Goal: Answer question/provide support

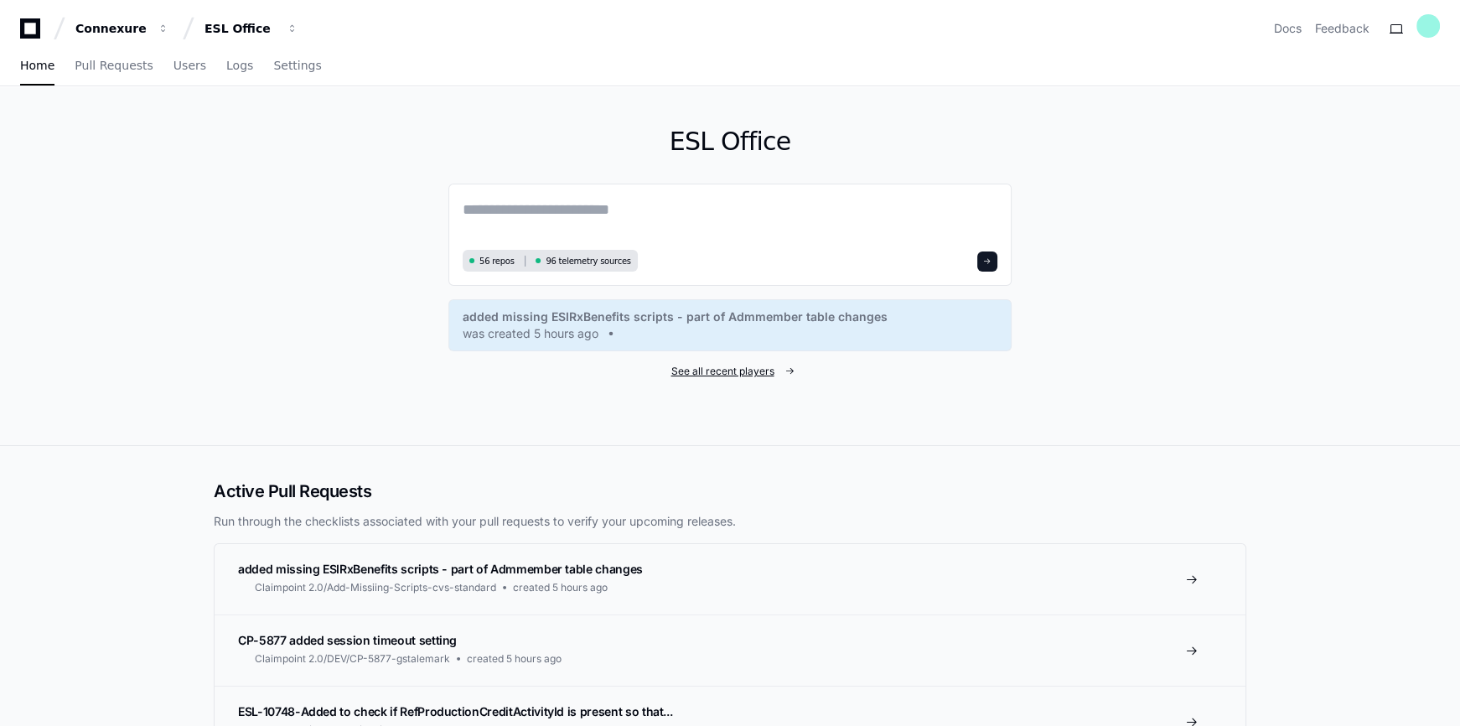
click at [708, 369] on span "See all recent players" at bounding box center [723, 371] width 103 height 13
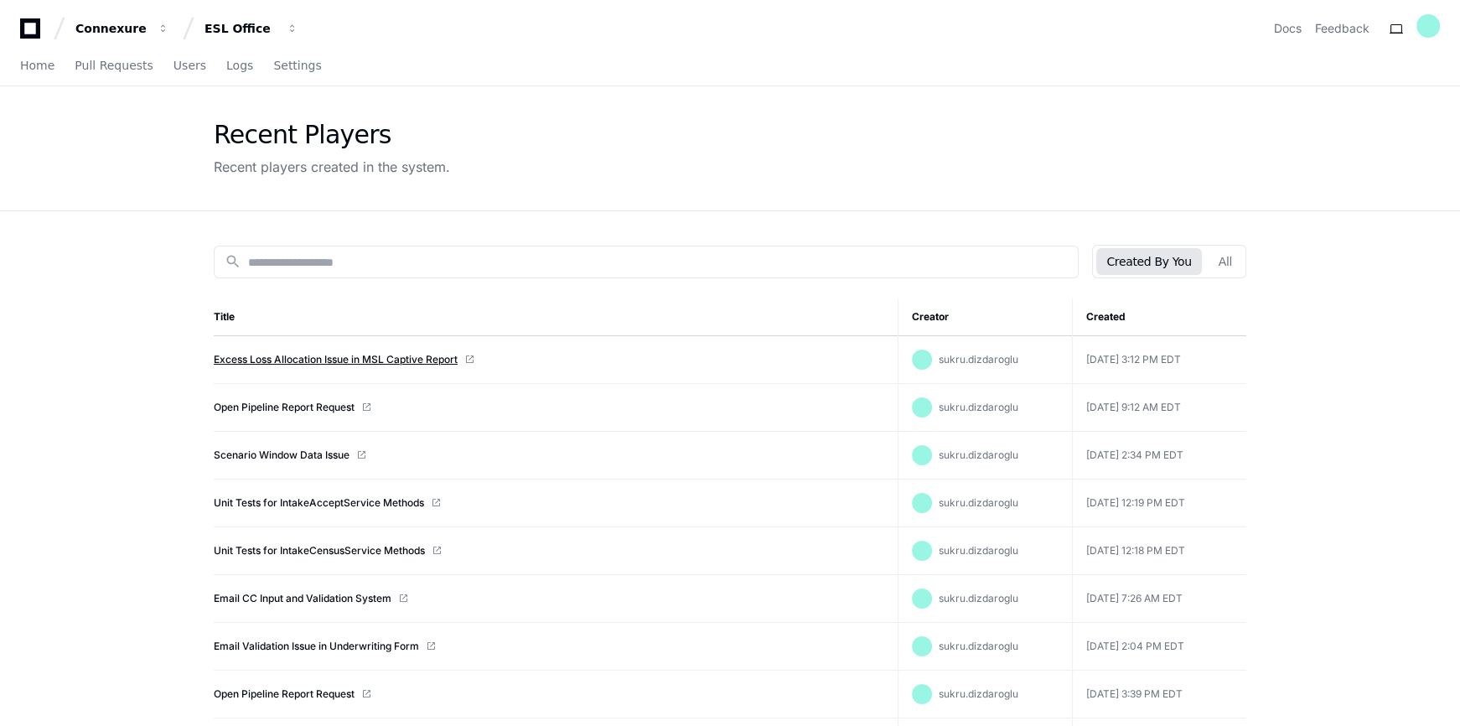
click at [307, 358] on link "Excess Loss Allocation Issue in MSL Captive Report" at bounding box center [336, 359] width 244 height 13
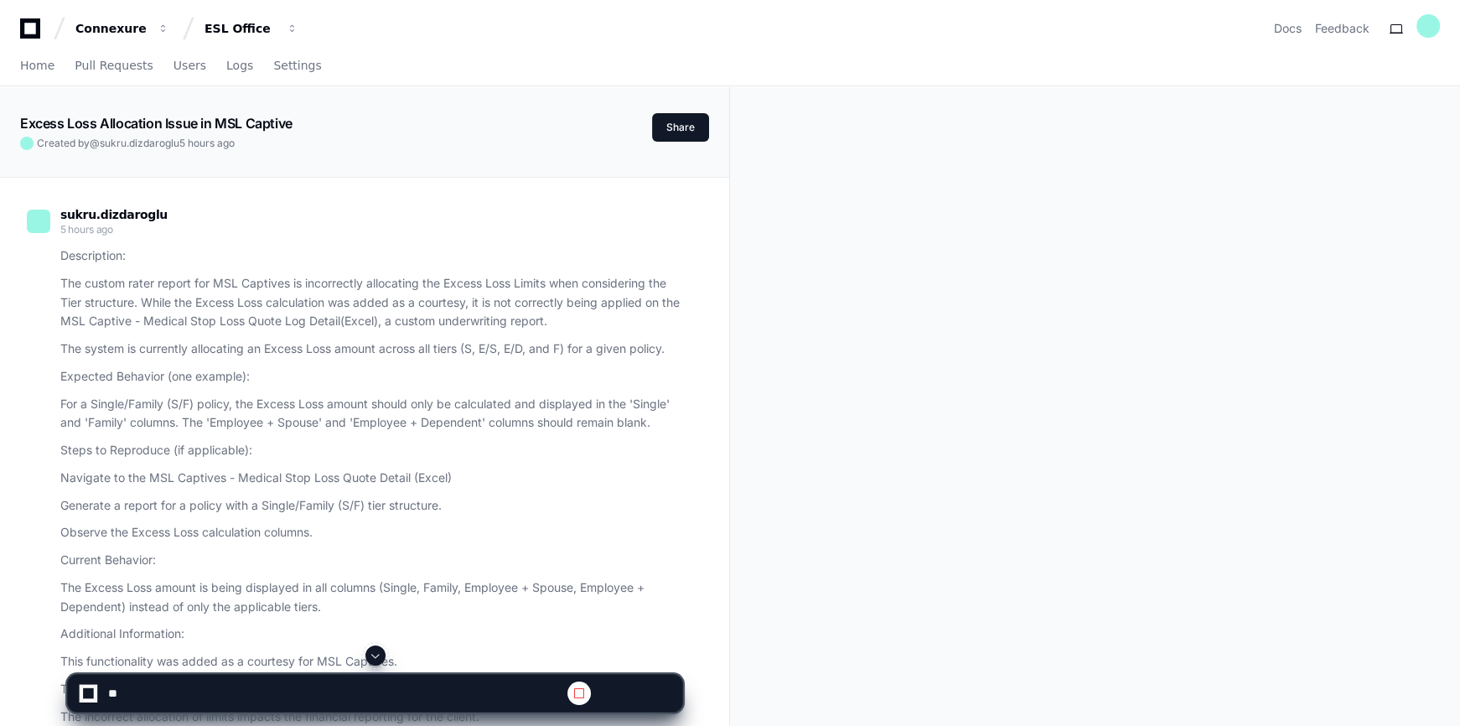
click at [375, 654] on span at bounding box center [375, 655] width 13 height 13
click at [371, 656] on span at bounding box center [375, 655] width 13 height 13
click at [374, 656] on span at bounding box center [375, 655] width 13 height 13
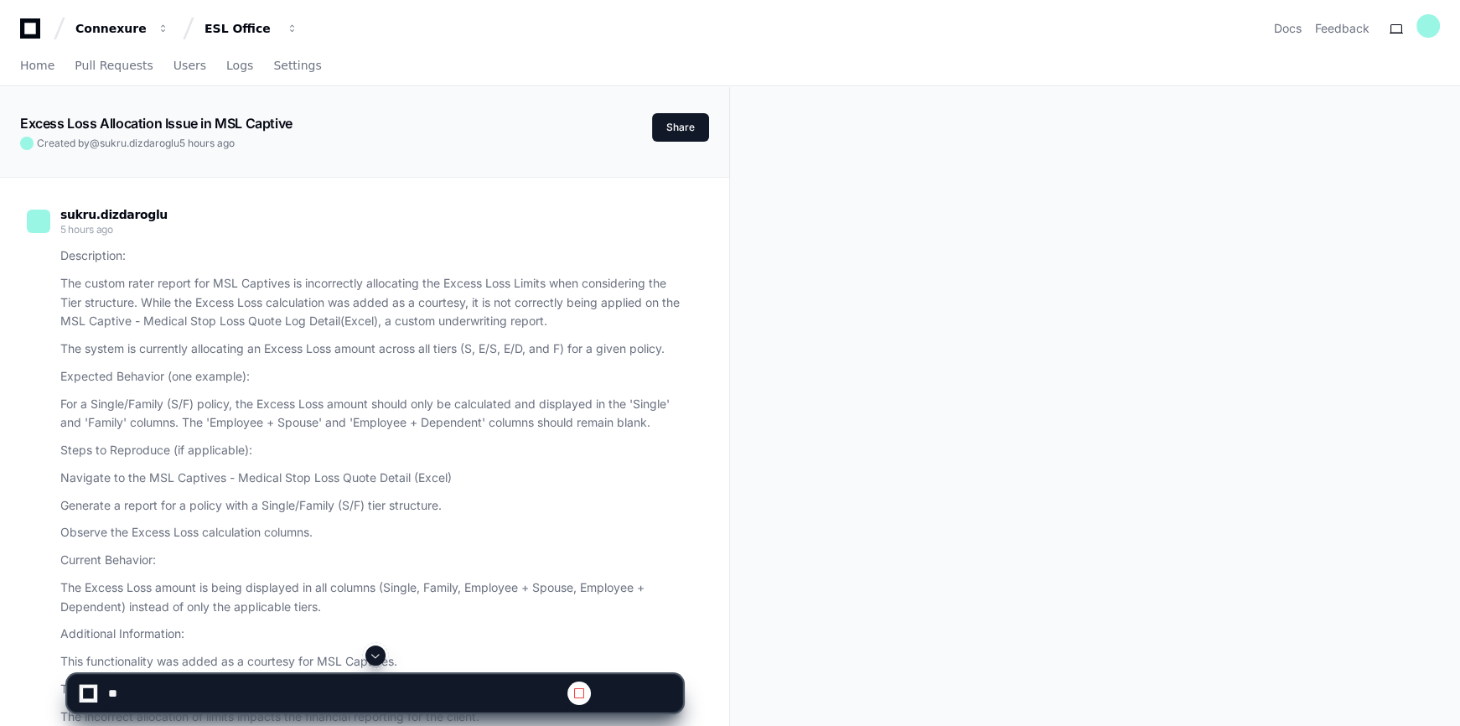
click at [374, 656] on span at bounding box center [375, 655] width 13 height 13
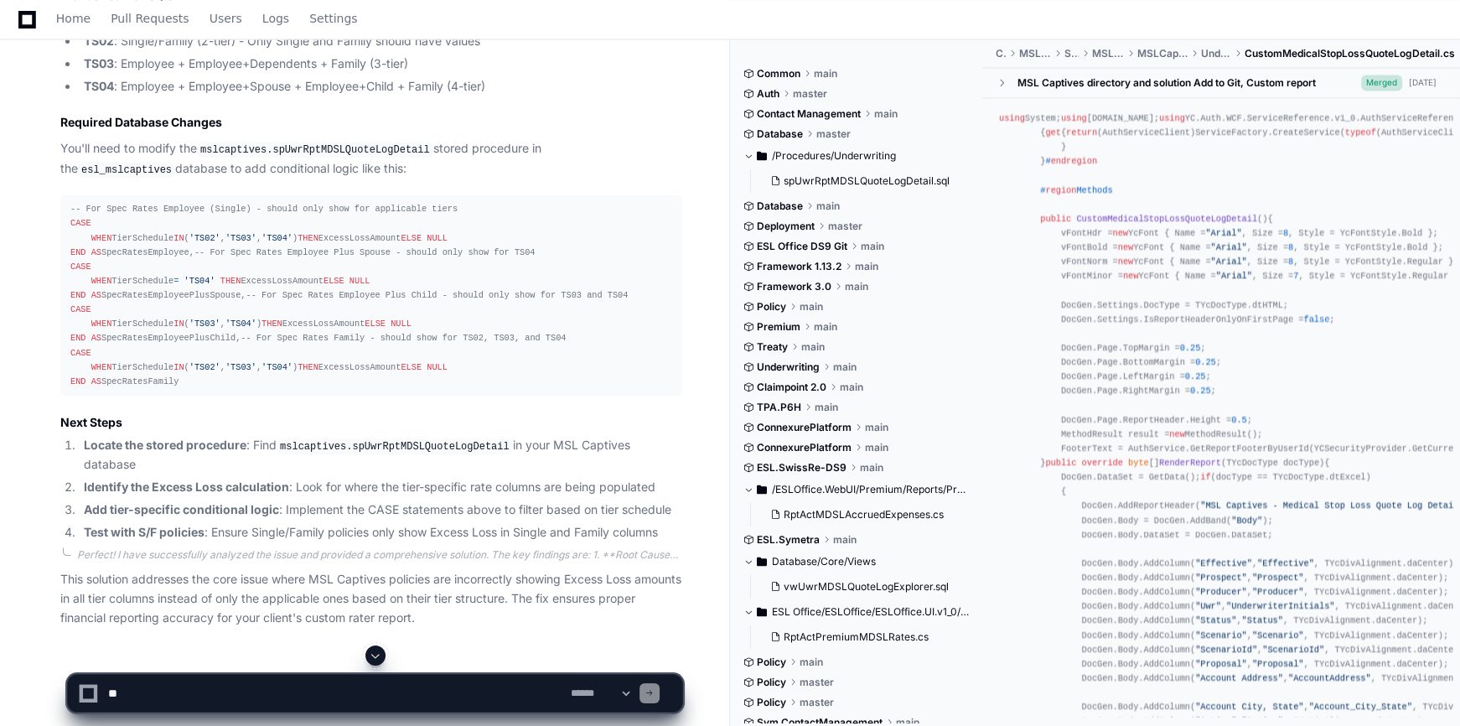
scroll to position [3974, 0]
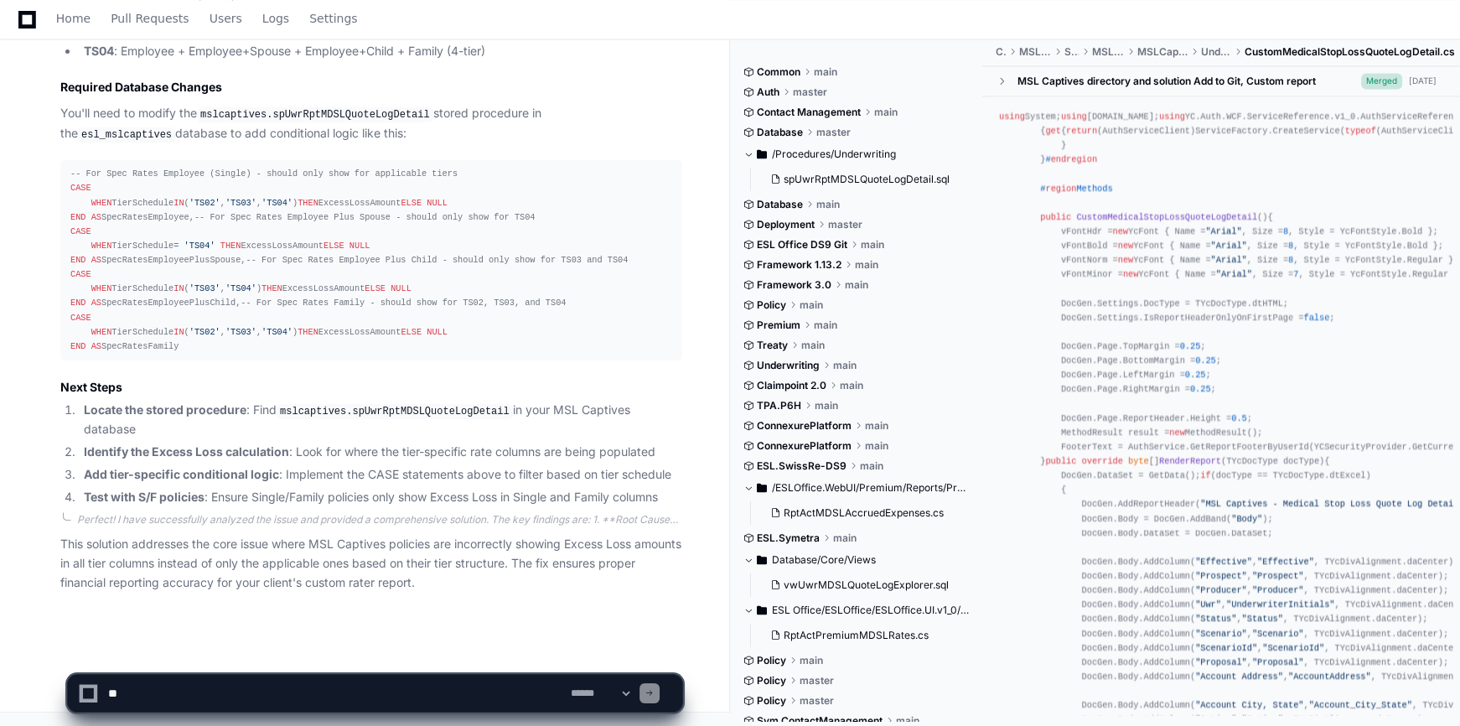
click at [136, 693] on textarea at bounding box center [336, 693] width 463 height 37
paste textarea "**********"
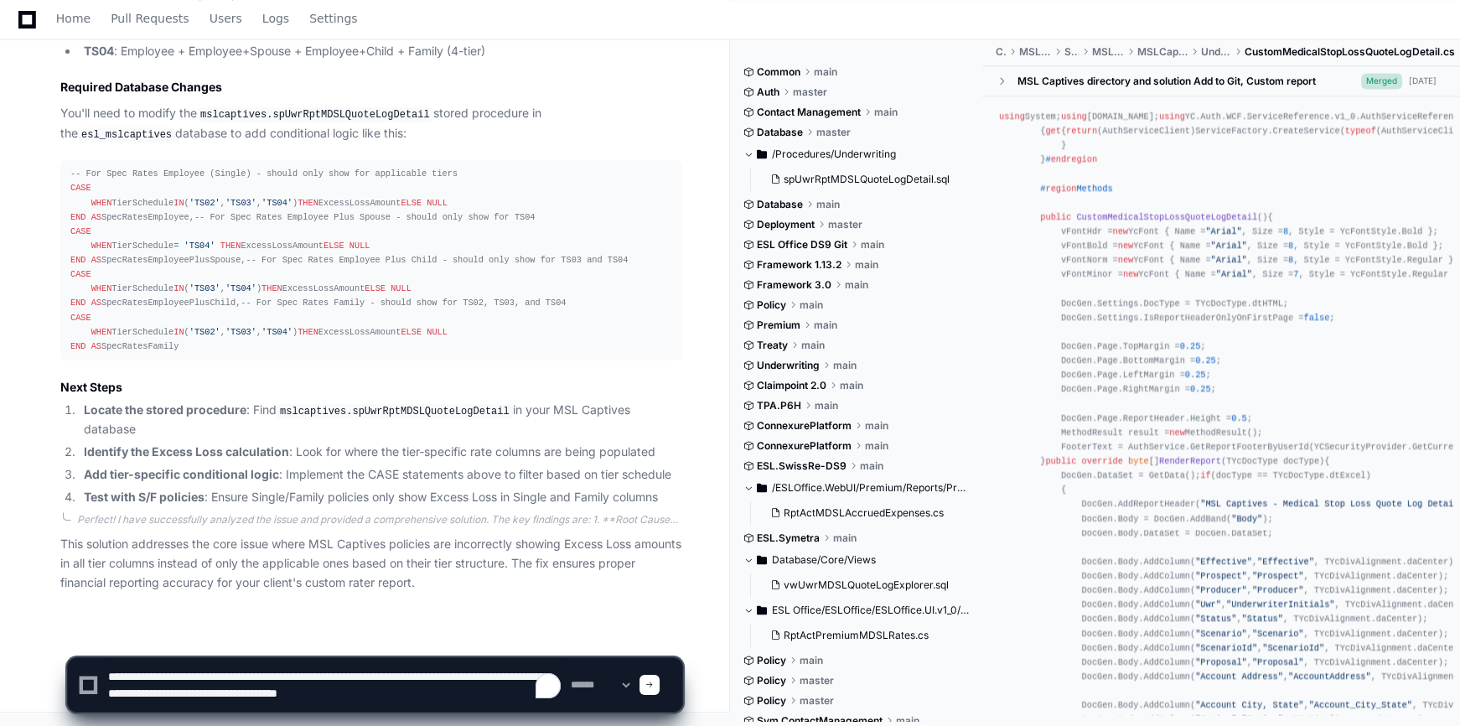
type textarea "**********"
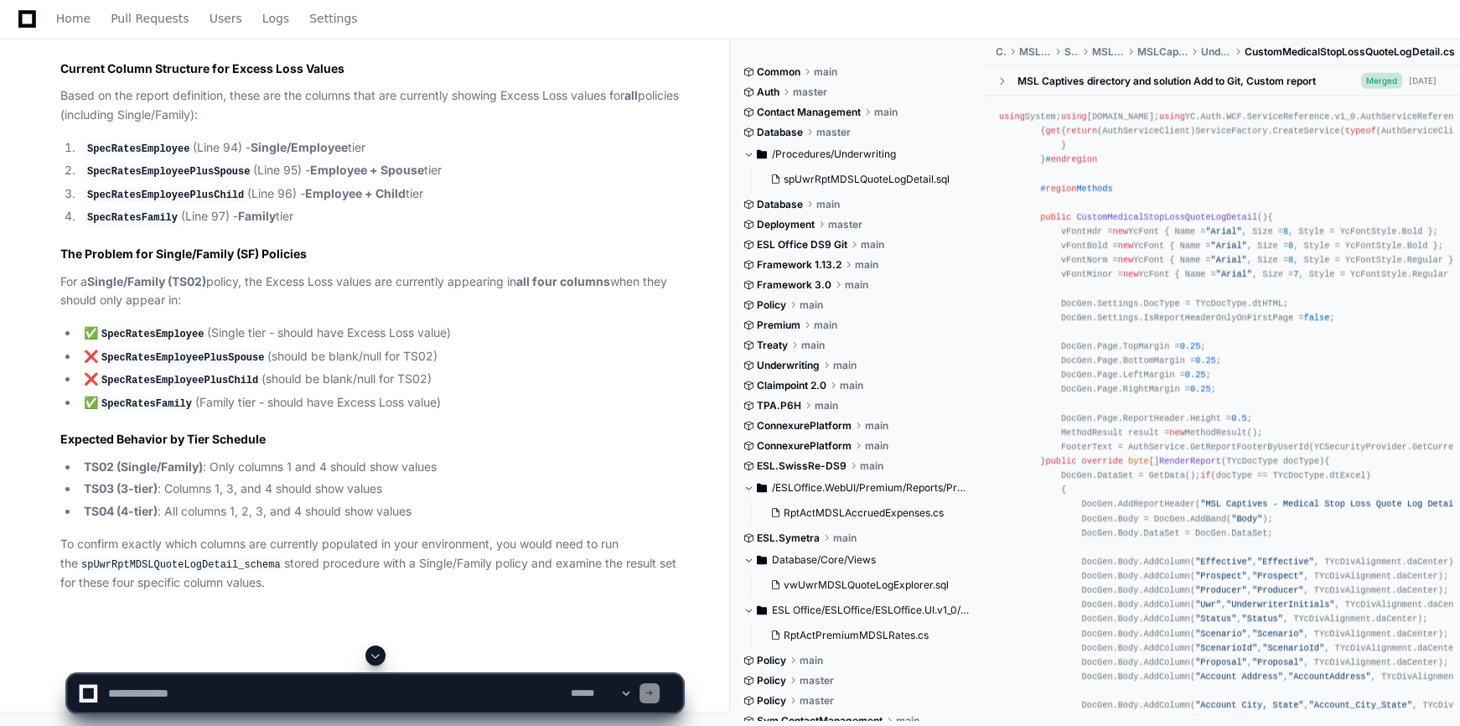
scroll to position [5149, 0]
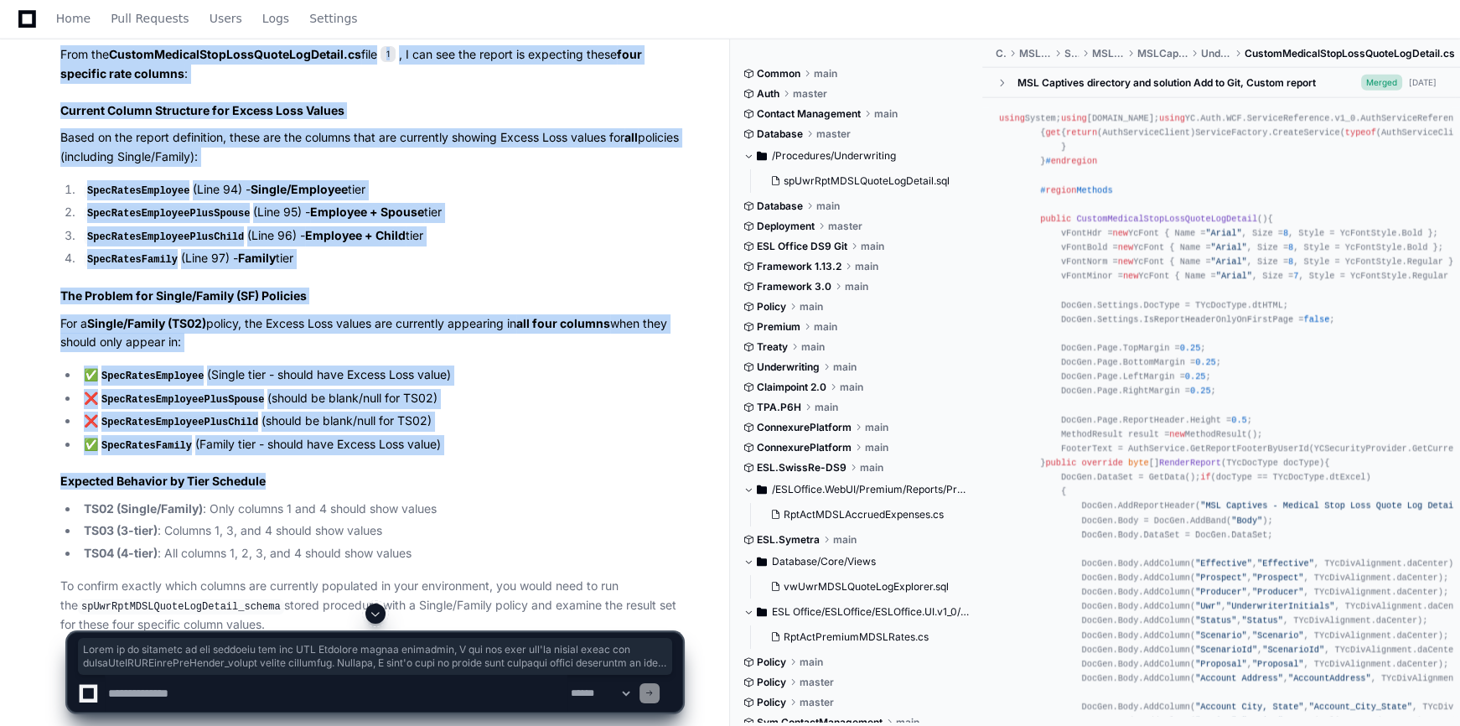
drag, startPoint x: 59, startPoint y: 104, endPoint x: 425, endPoint y: 595, distance: 612.9
click at [425, 595] on div "CustomMedicalStopLossQuoteLogDetail.cs 1 Perfect! Now I'm getting a better pict…" at bounding box center [355, 269] width 656 height 729
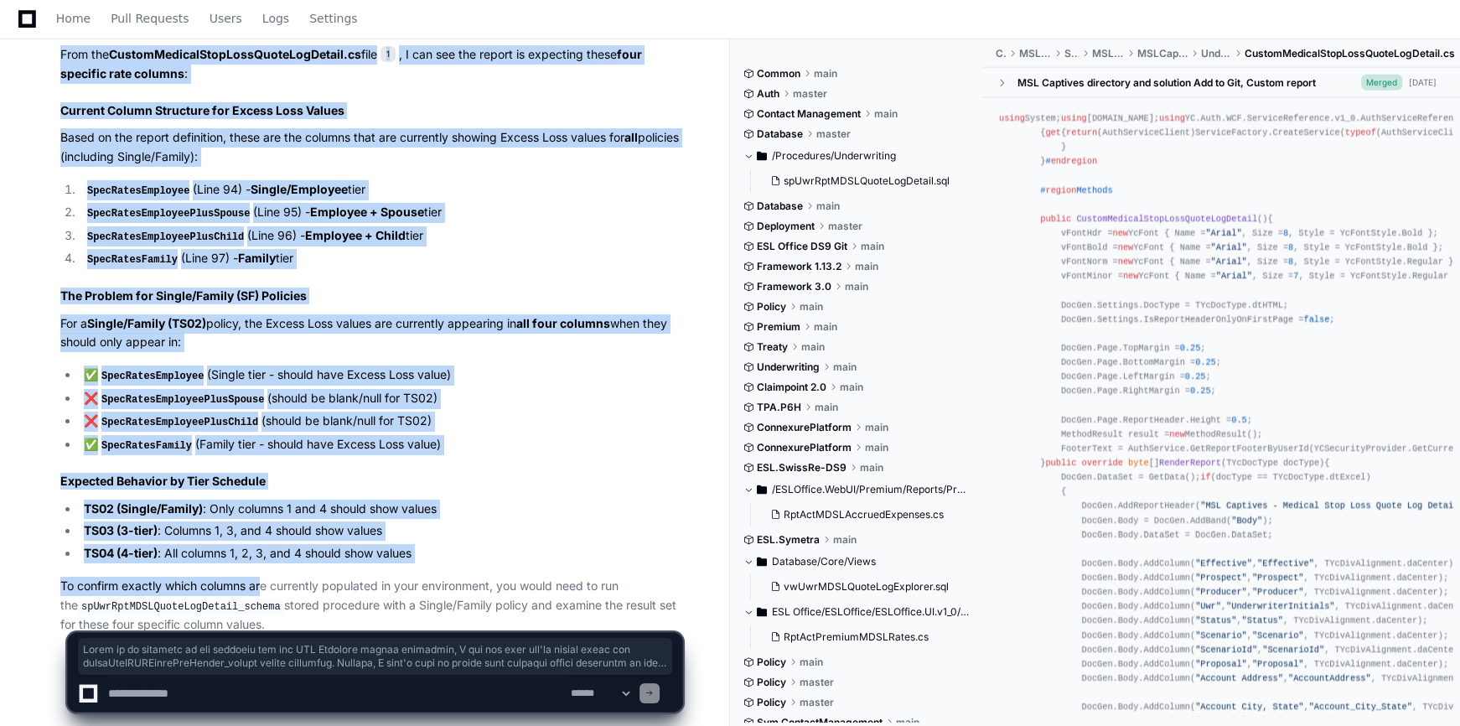
scroll to position [5302, 0]
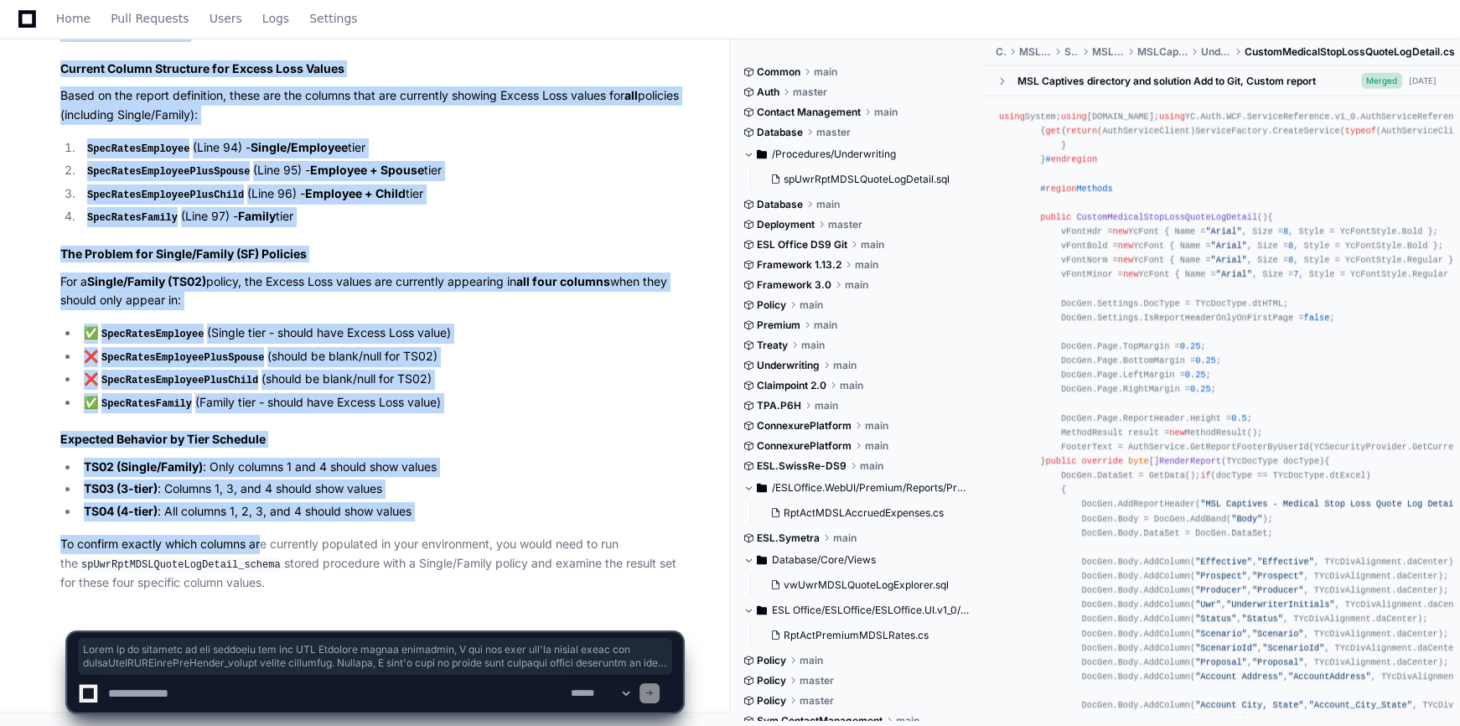
copy article "Lorem ip do sitametc ad eli seddoeiu tem inc UTL Etdolore magnaa enimadmin, V q…"
click at [470, 226] on li "SpecRatesFamily (Line 97) - Family tier" at bounding box center [381, 217] width 604 height 20
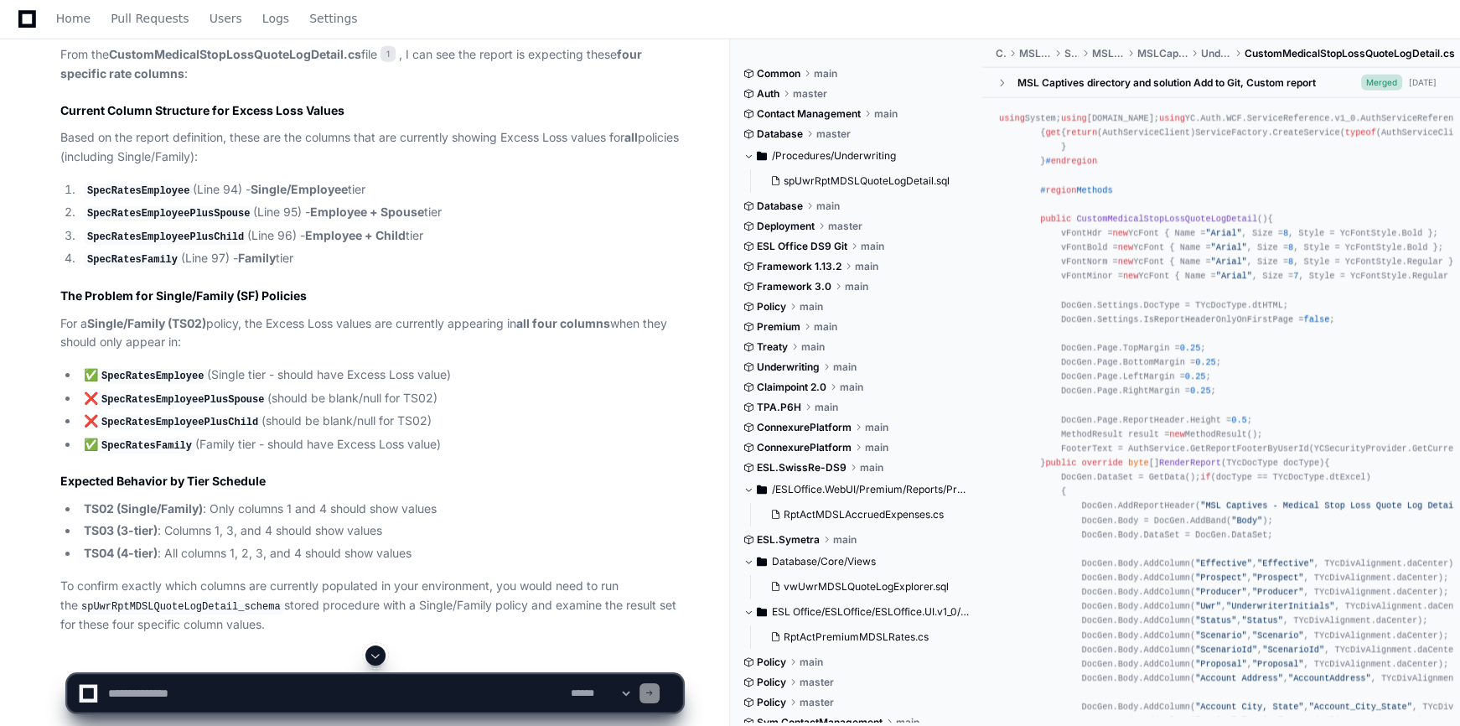
scroll to position [4997, 0]
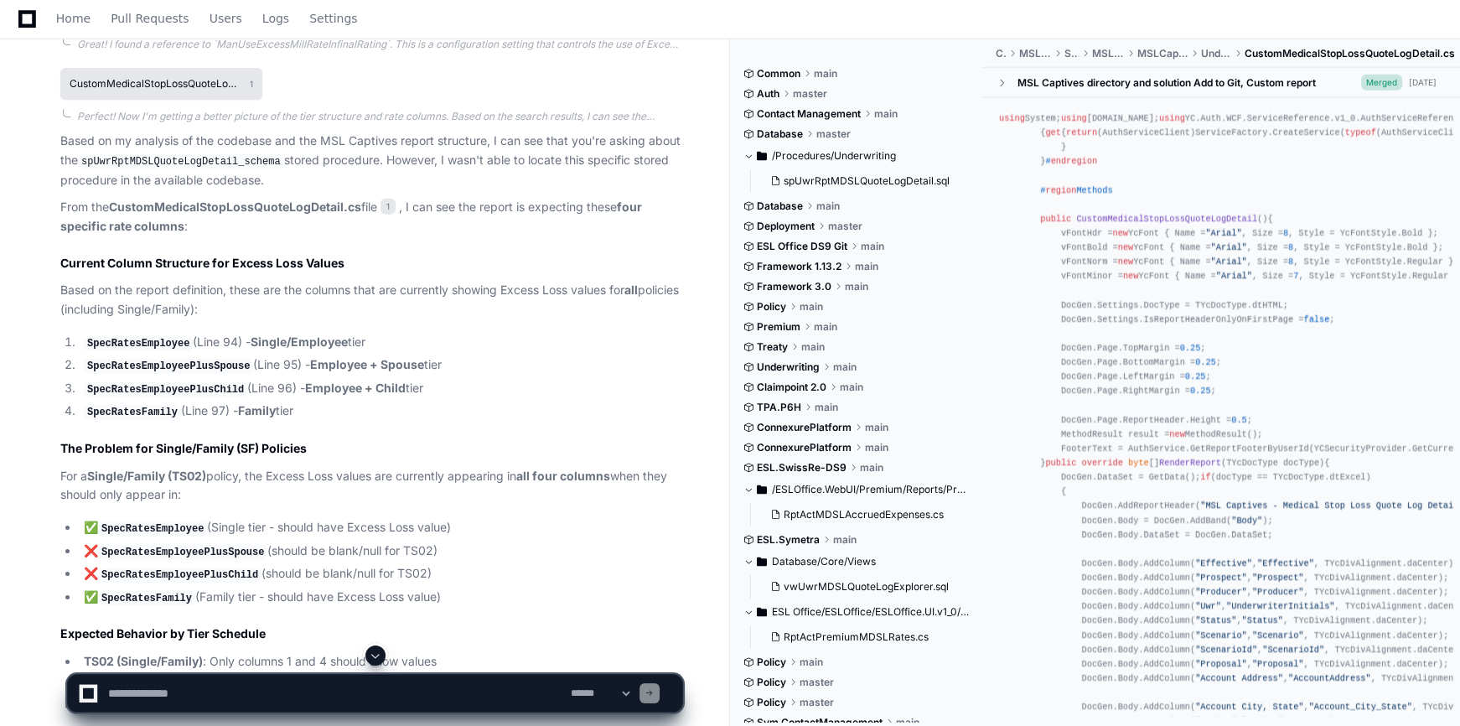
click at [180, 89] on h1 "CustomMedicalStopLossQuoteLogDetail.cs" at bounding box center [156, 84] width 172 height 10
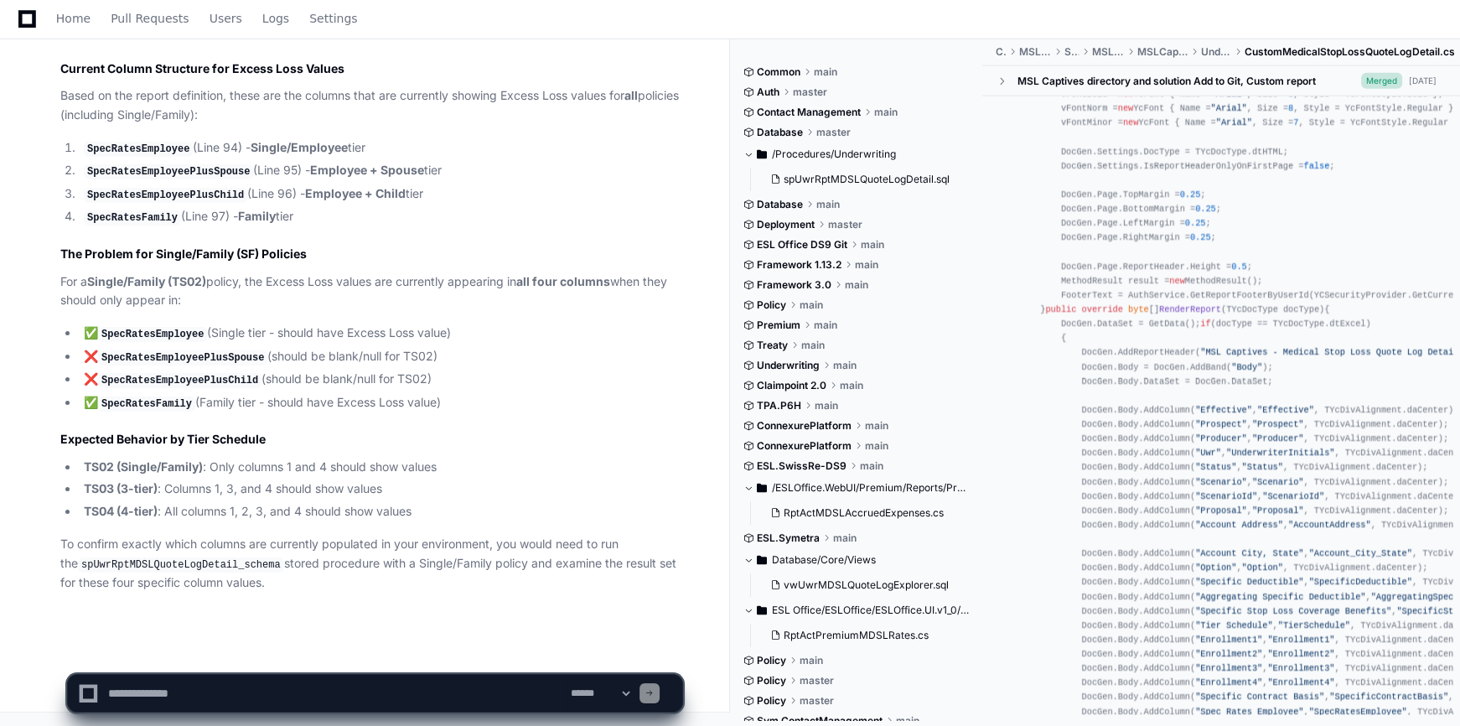
scroll to position [5302, 0]
click at [123, 689] on textarea "To enrich screen reader interactions, please activate Accessibility in Grammarl…" at bounding box center [336, 693] width 463 height 37
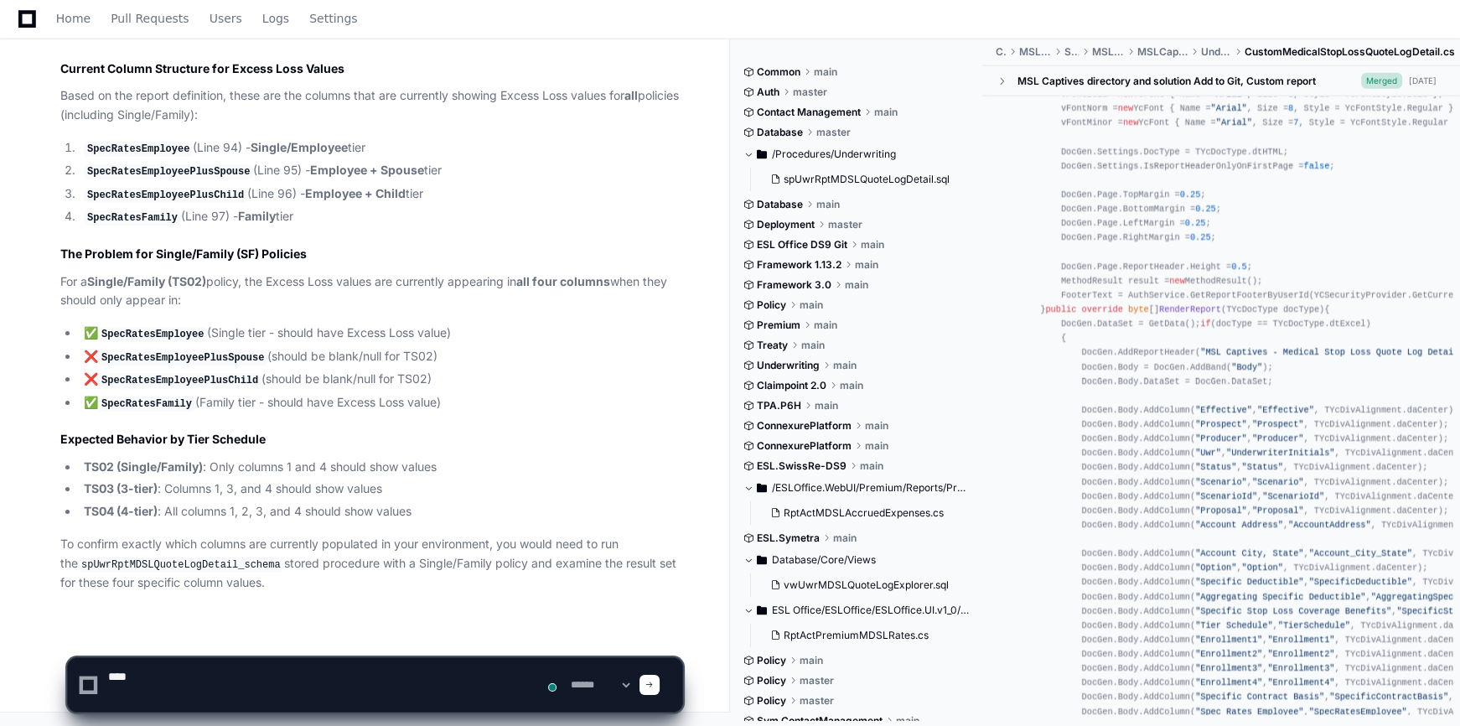
paste textarea "**********"
type textarea "**********"
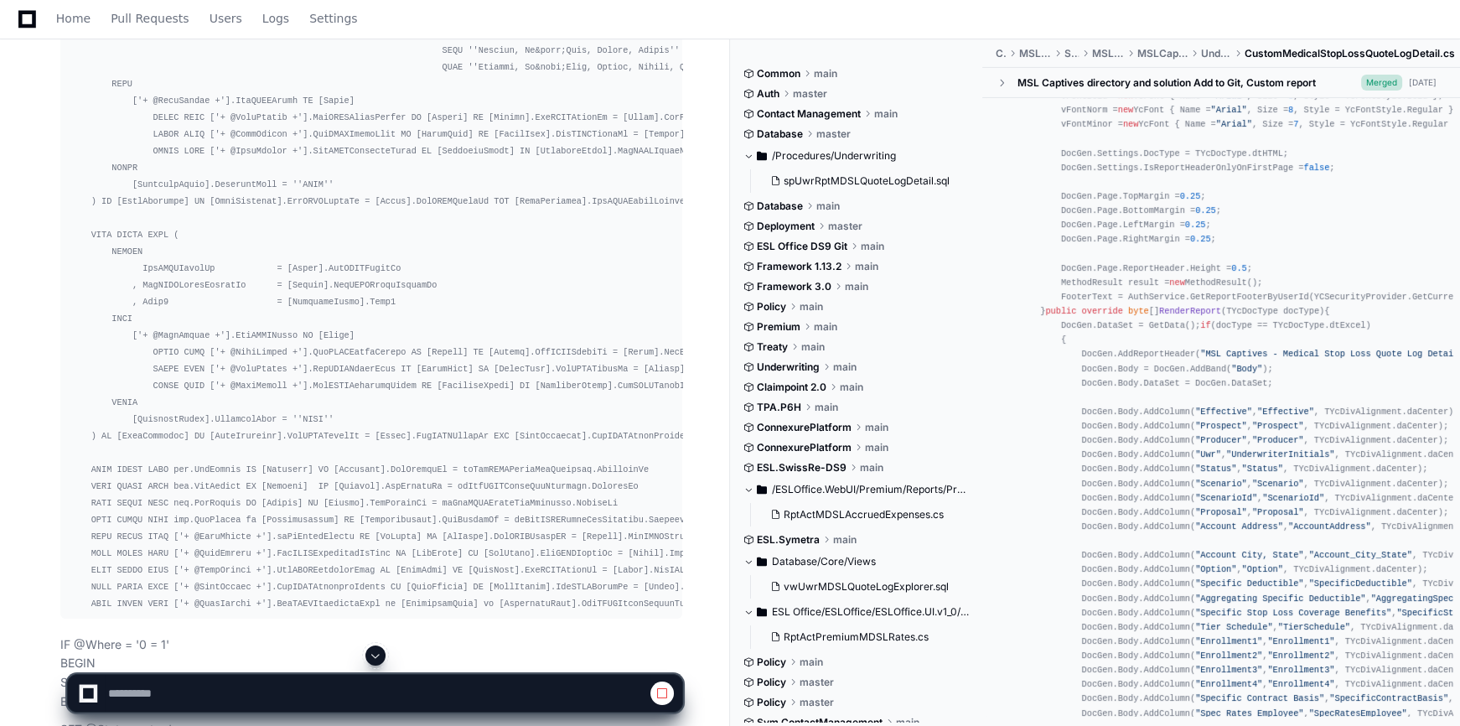
scroll to position [7446, 0]
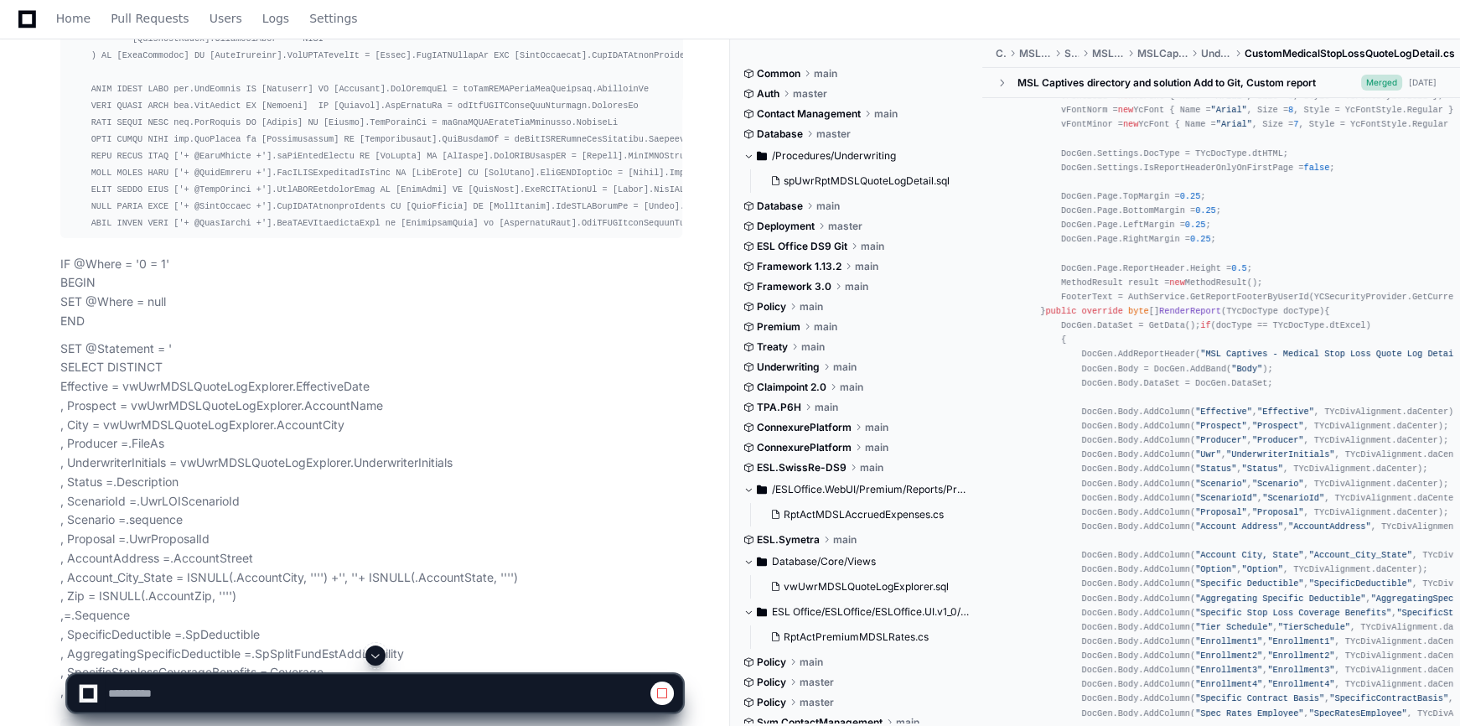
click at [376, 656] on span at bounding box center [375, 655] width 13 height 13
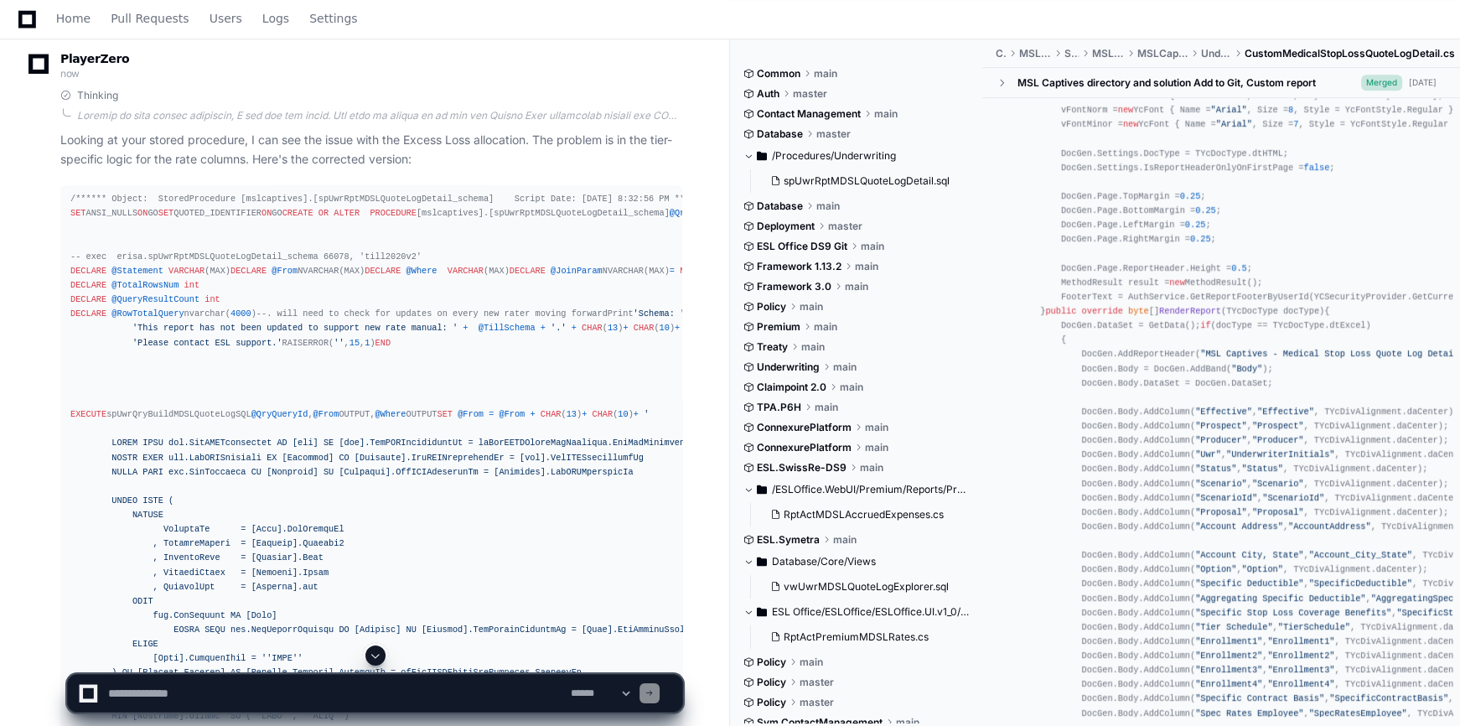
scroll to position [9817, 0]
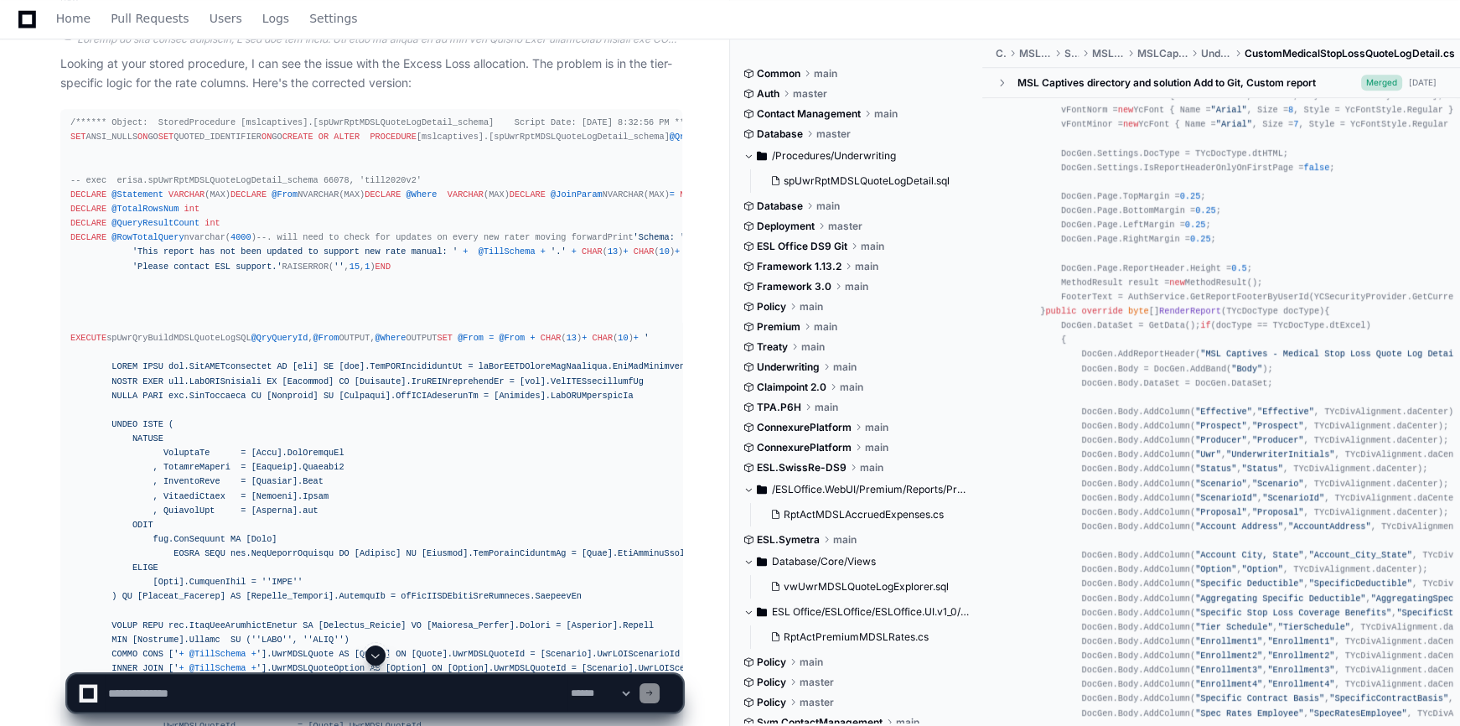
click at [380, 654] on span at bounding box center [375, 655] width 13 height 13
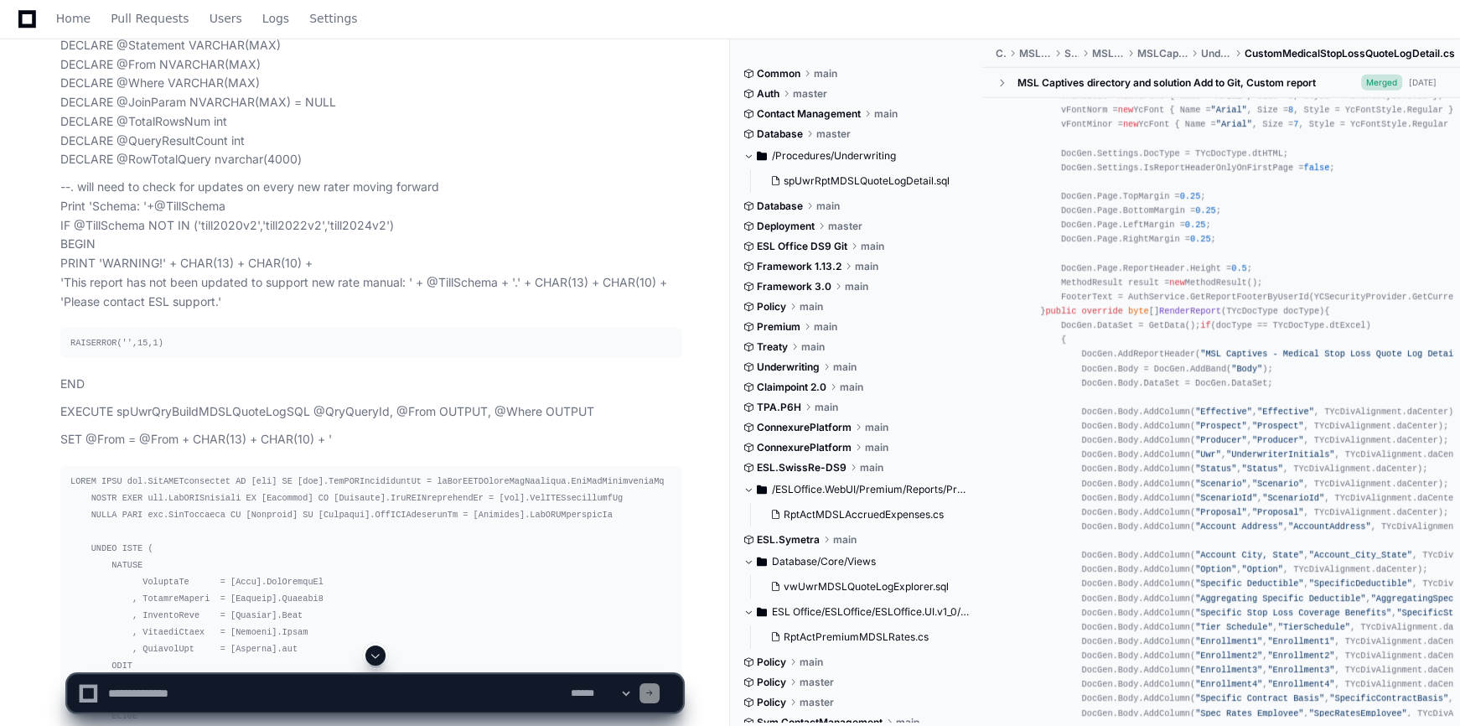
scroll to position [6395, 0]
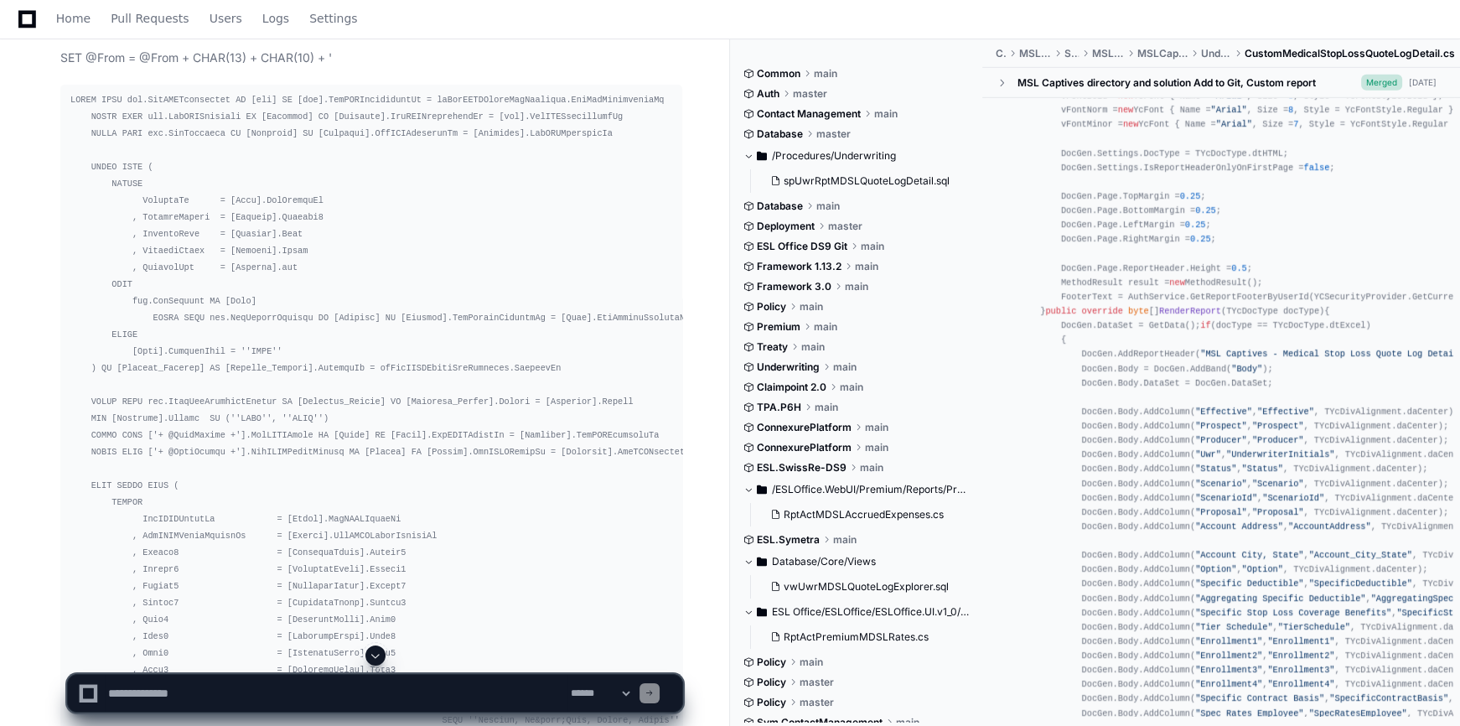
click at [378, 651] on span at bounding box center [375, 655] width 13 height 13
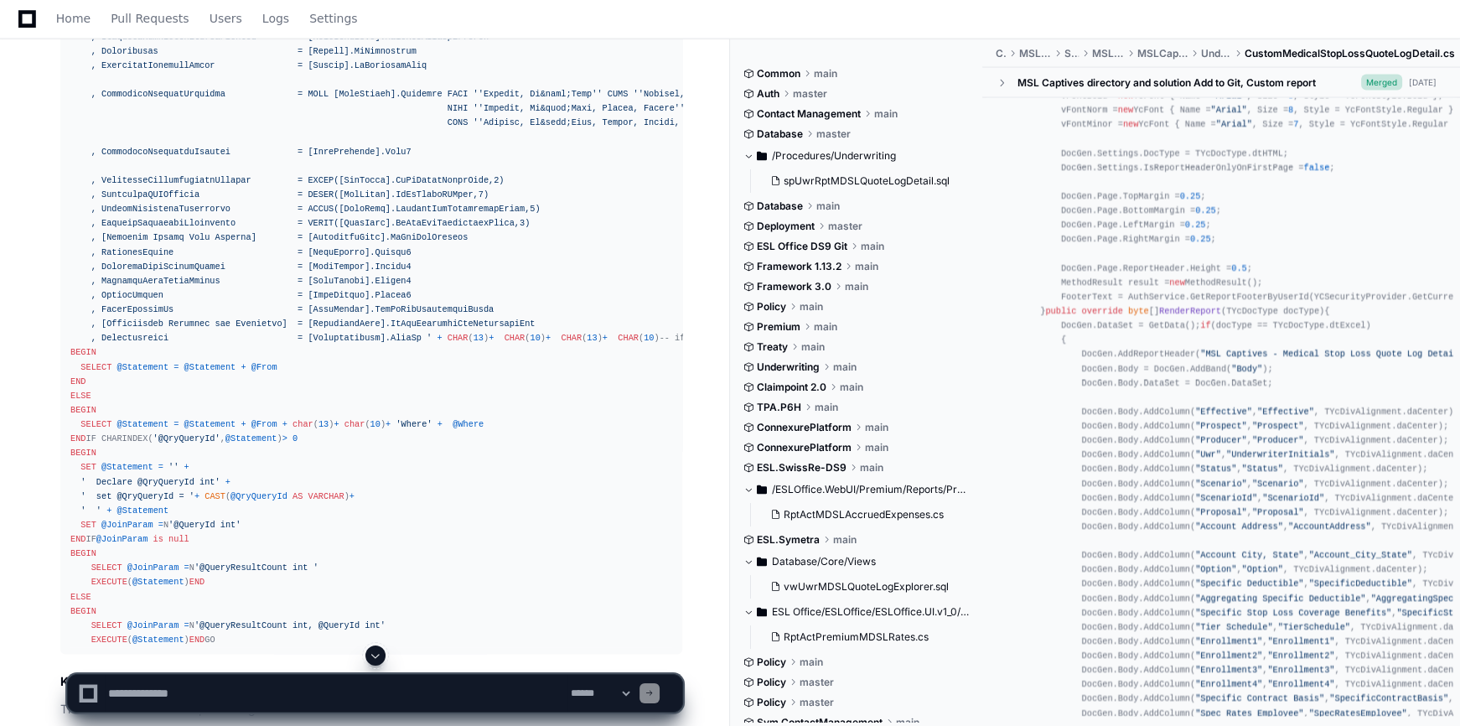
scroll to position [12166, 0]
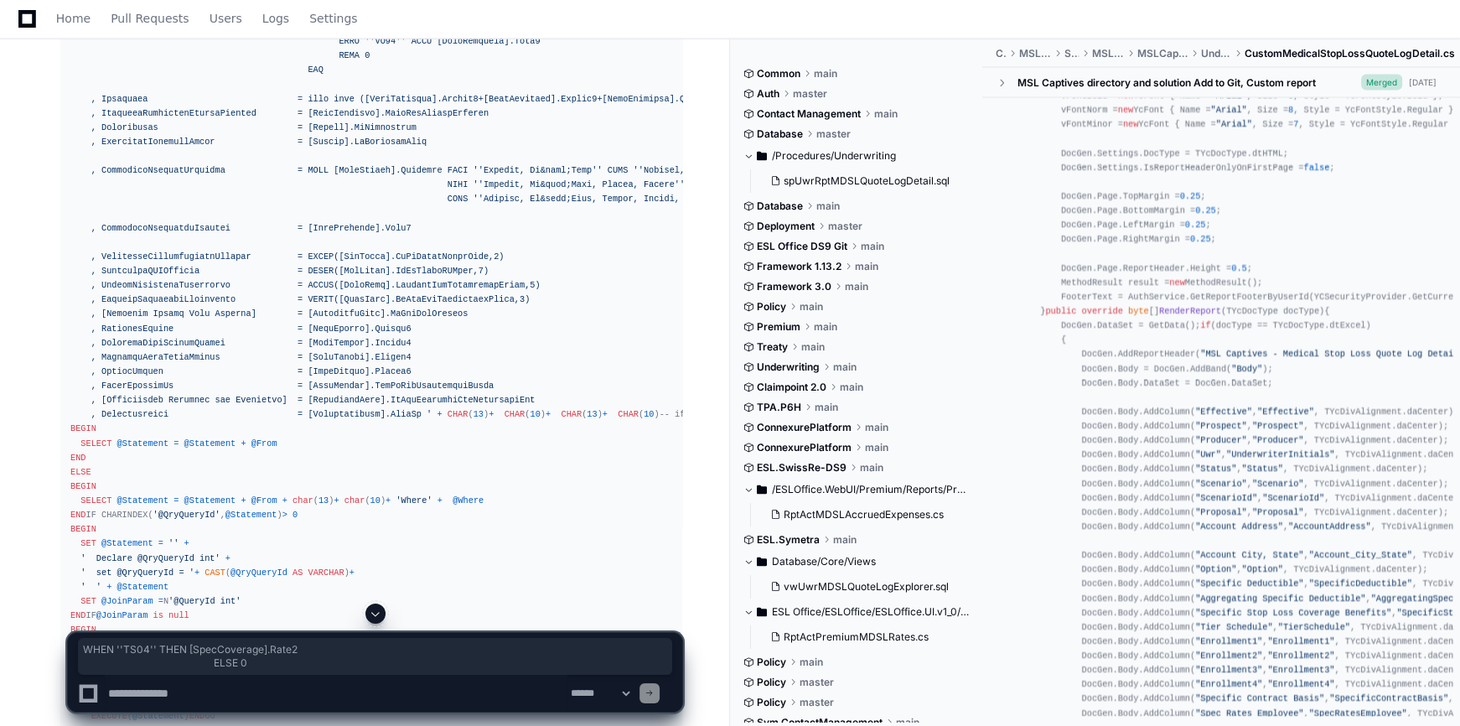
drag, startPoint x: 348, startPoint y: 323, endPoint x: 330, endPoint y: 327, distance: 18.1
copy span "WHEN ''TS04'' THEN [SpecCoverage].Rate2 ELSE 0"
drag, startPoint x: 351, startPoint y: 425, endPoint x: 290, endPoint y: 405, distance: 64.4
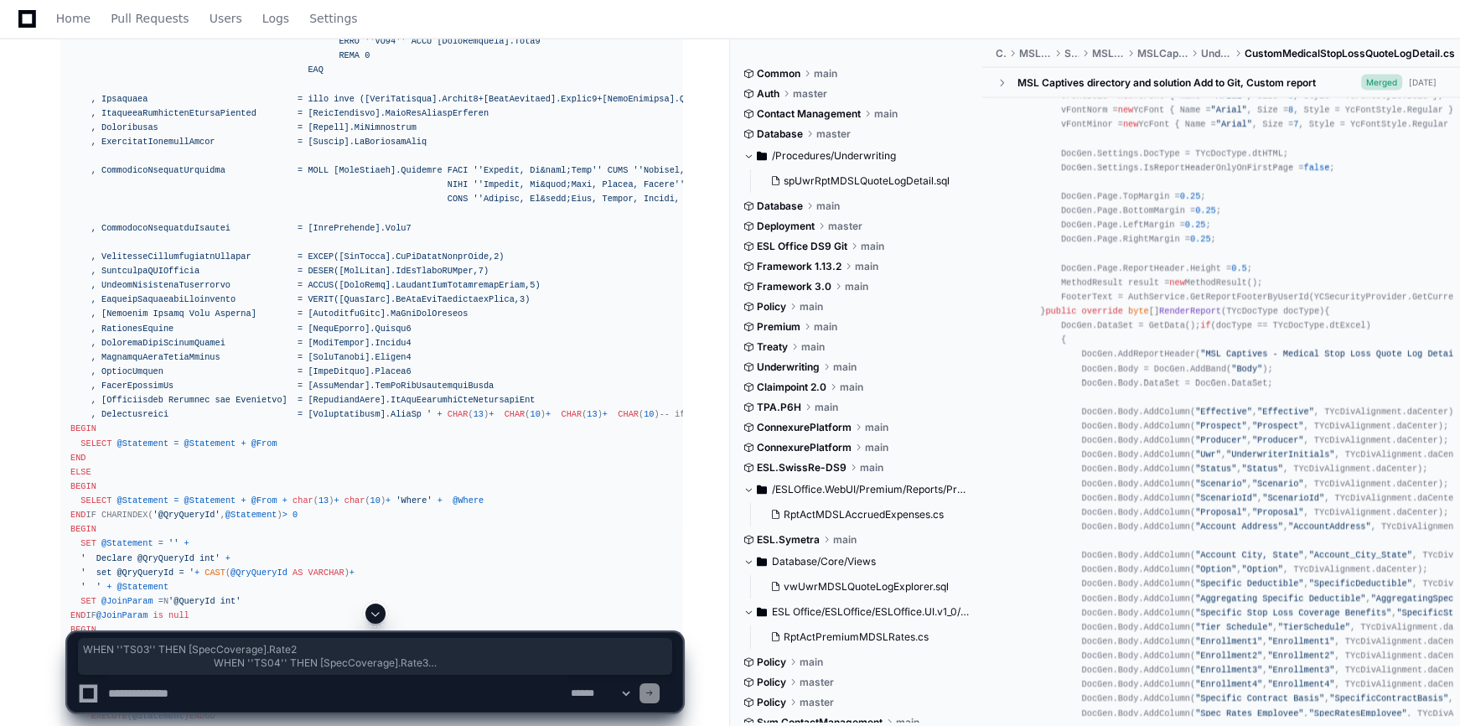
copy span "WHEN ''TS03'' THEN [SpecCoverage].Rate2 WHEN ''TS04'' THEN [SpecCoverage].Rate3…"
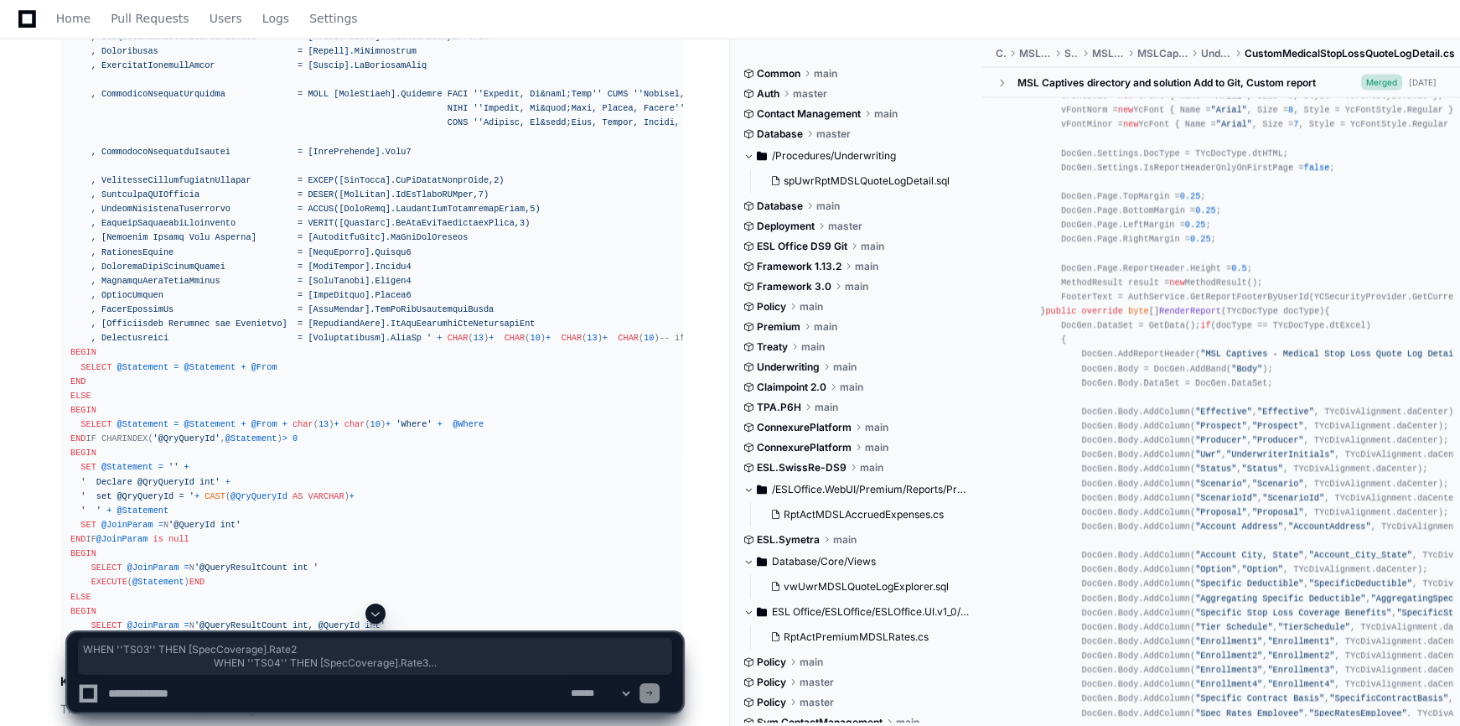
scroll to position [12318, 0]
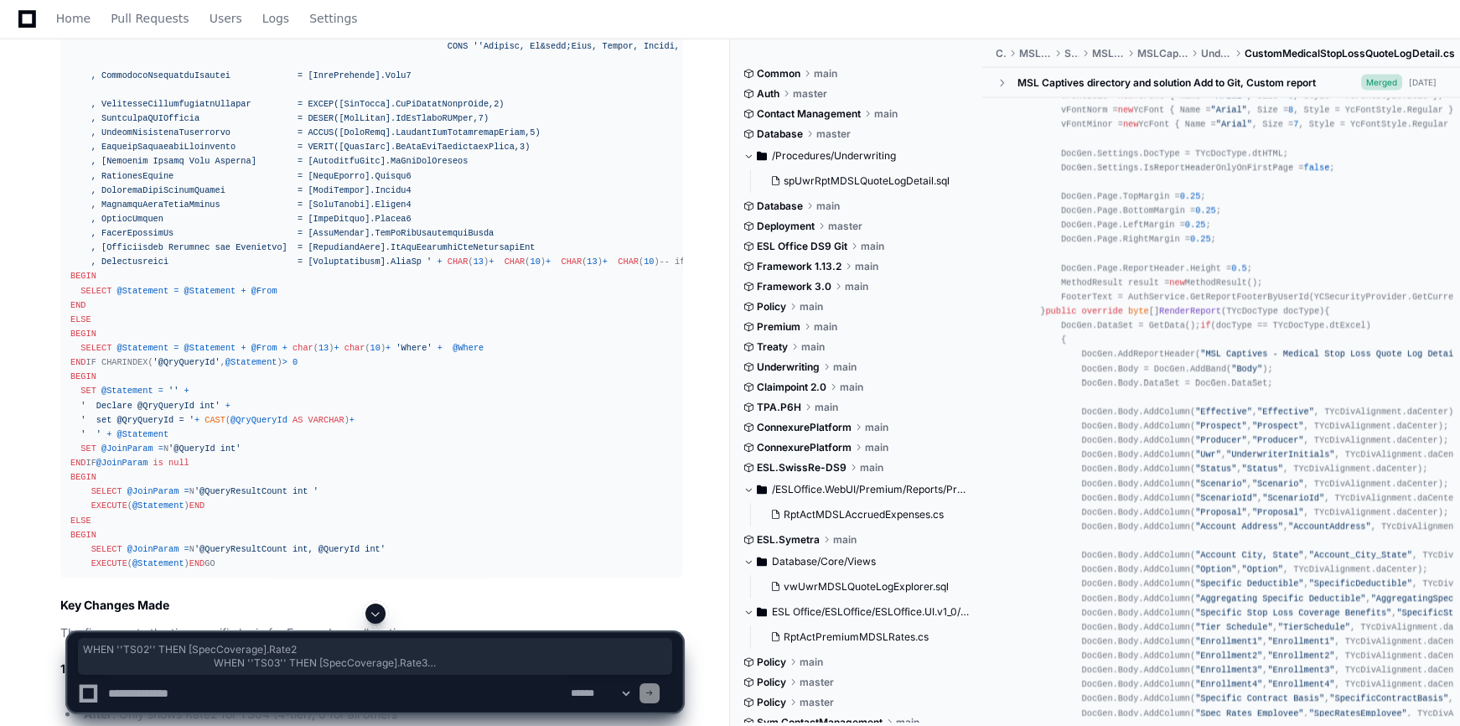
drag, startPoint x: 348, startPoint y: 389, endPoint x: 292, endPoint y: 351, distance: 67.7
copy span "WHEN ''TS02'' THEN [SpecCoverage].Rate2 WHEN ''TS03'' THEN [SpecCoverage].Rate3…"
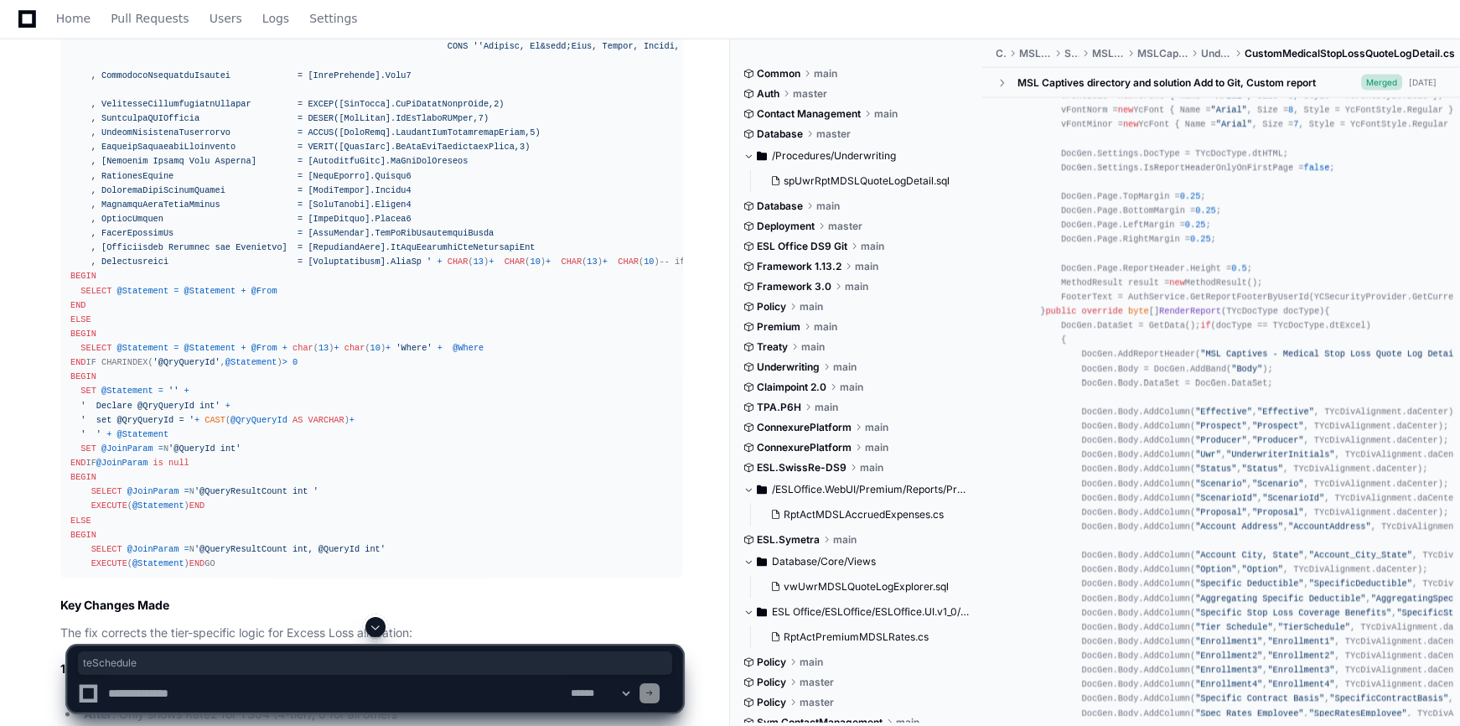
drag, startPoint x: 420, startPoint y: 328, endPoint x: 339, endPoint y: 327, distance: 81.3
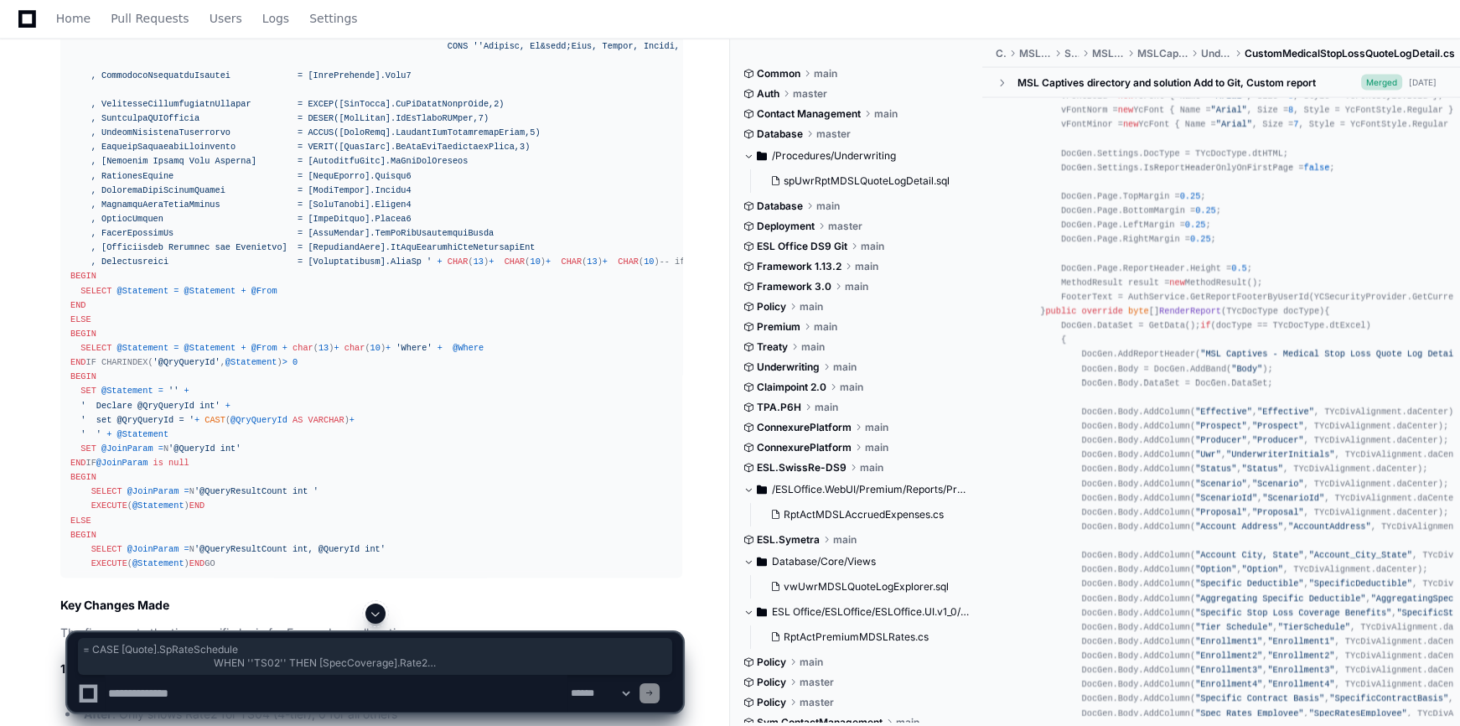
drag, startPoint x: 313, startPoint y: 399, endPoint x: 262, endPoint y: 337, distance: 79.9
drag, startPoint x: 327, startPoint y: 330, endPoint x: 480, endPoint y: 404, distance: 170.2
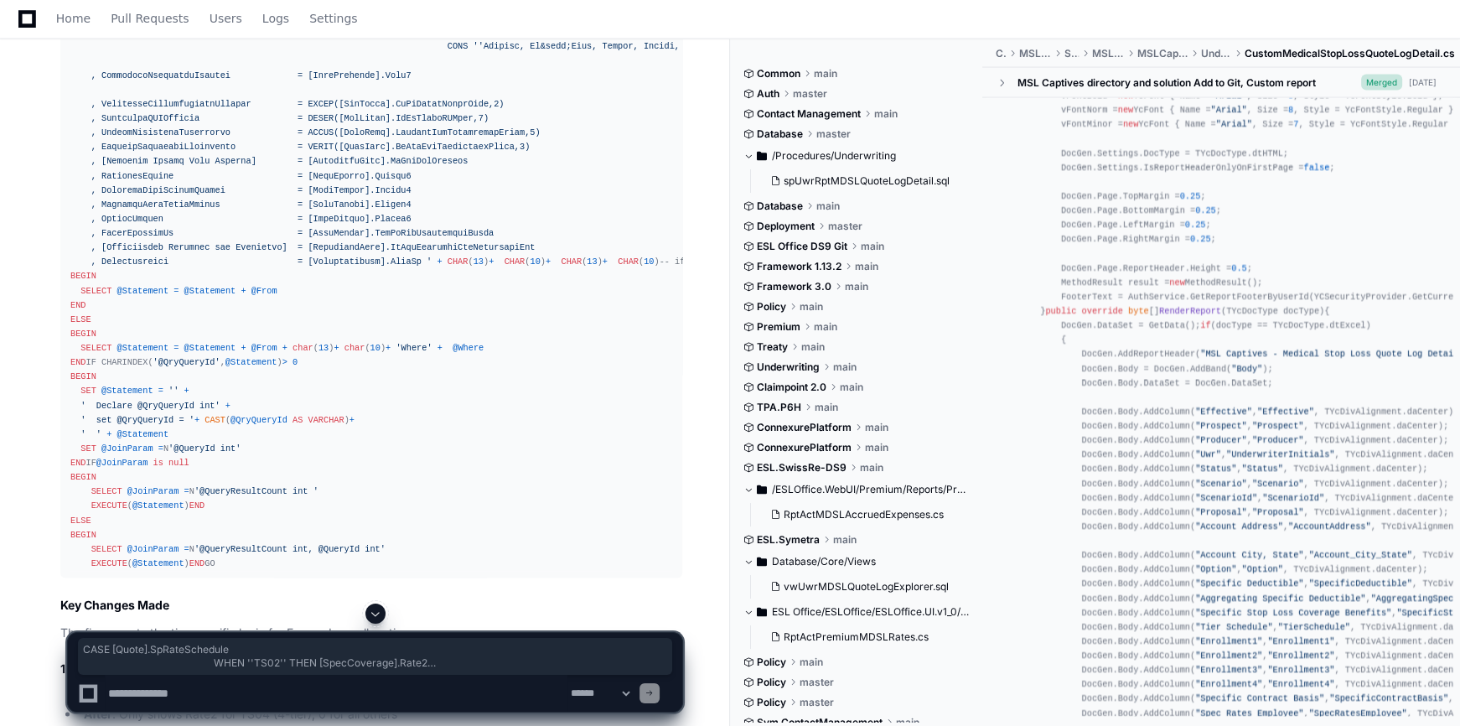
drag, startPoint x: 319, startPoint y: 399, endPoint x: 86, endPoint y: 336, distance: 240.6
copy span ", SpecRatesFamily = CASE [Quote].SpRateSchedule WHEN ''TS02'' THEN [SpecCoverag…"
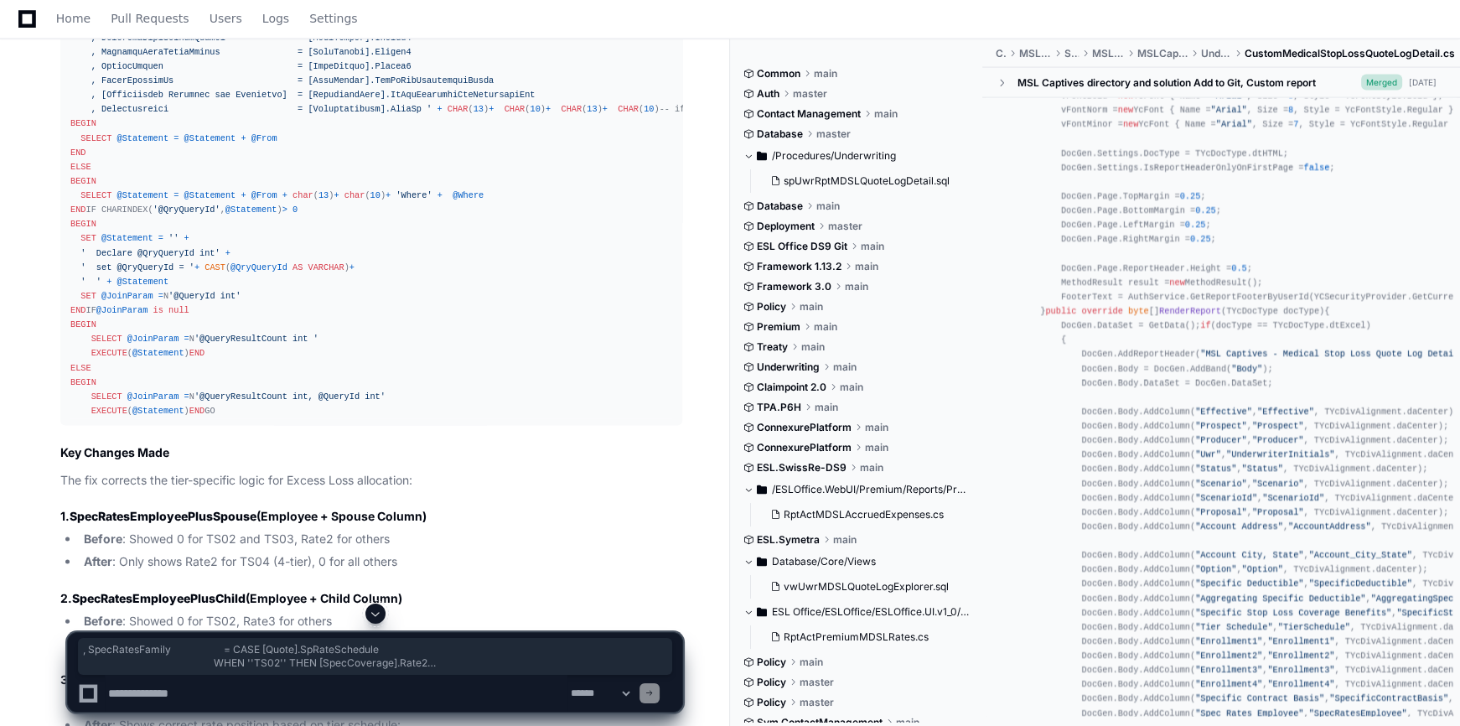
scroll to position [12242, 0]
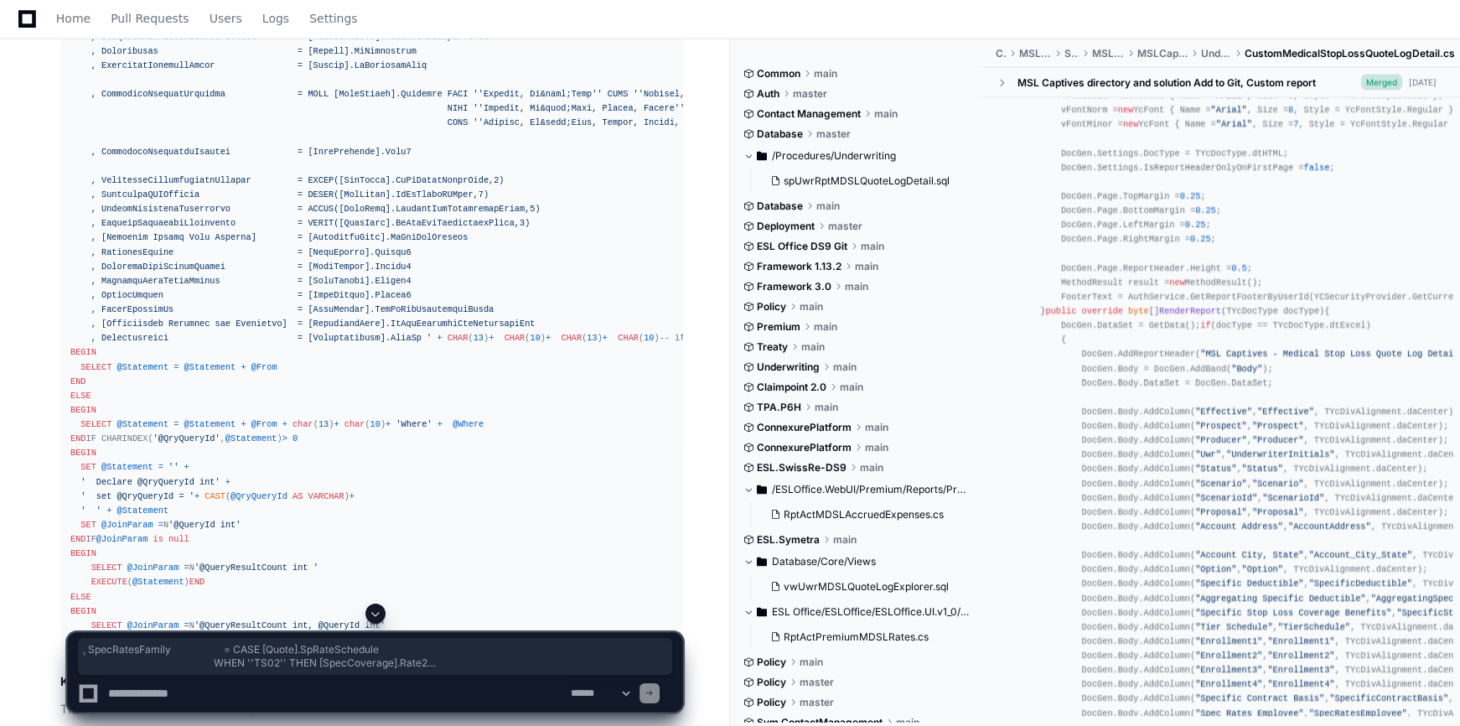
drag, startPoint x: 87, startPoint y: 158, endPoint x: 404, endPoint y: 333, distance: 362.1
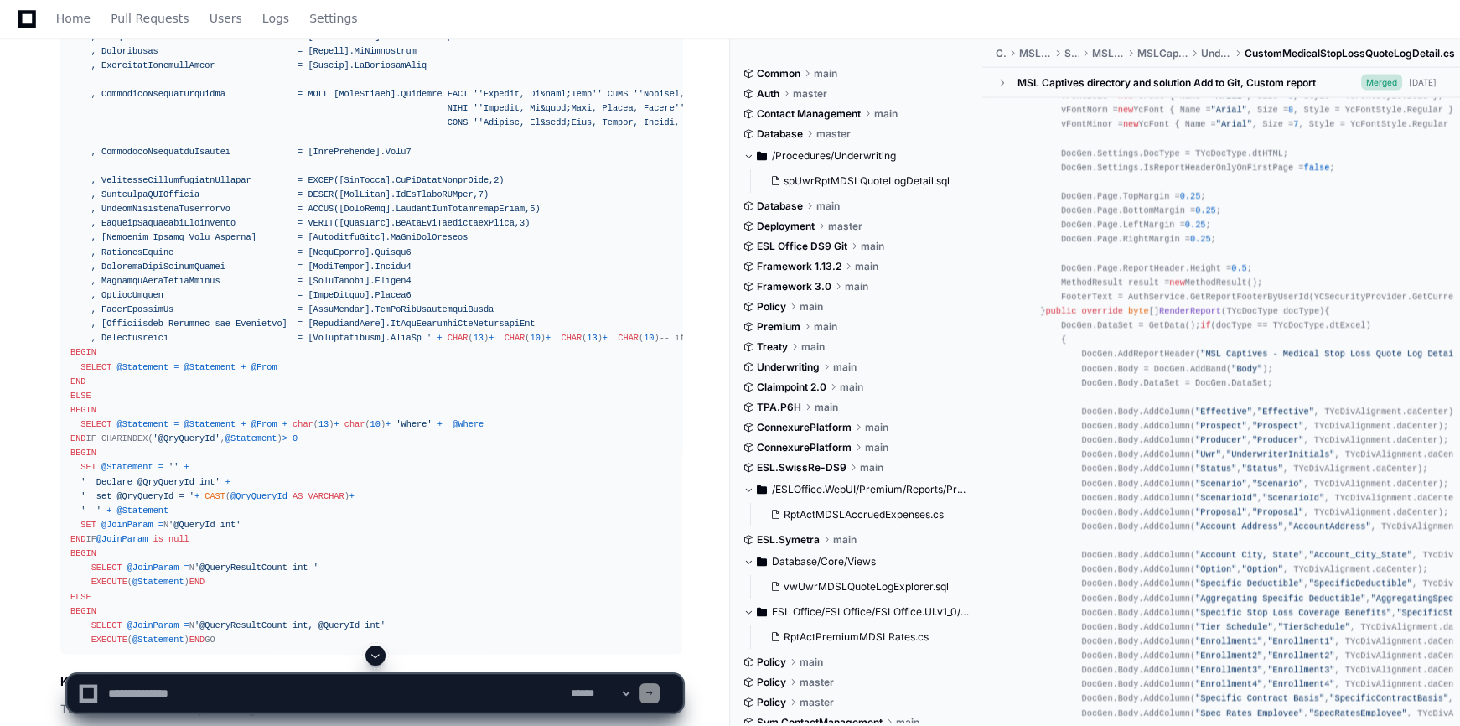
click at [144, 687] on textarea "To enrich screen reader interactions, please activate Accessibility in Grammarl…" at bounding box center [336, 693] width 463 height 37
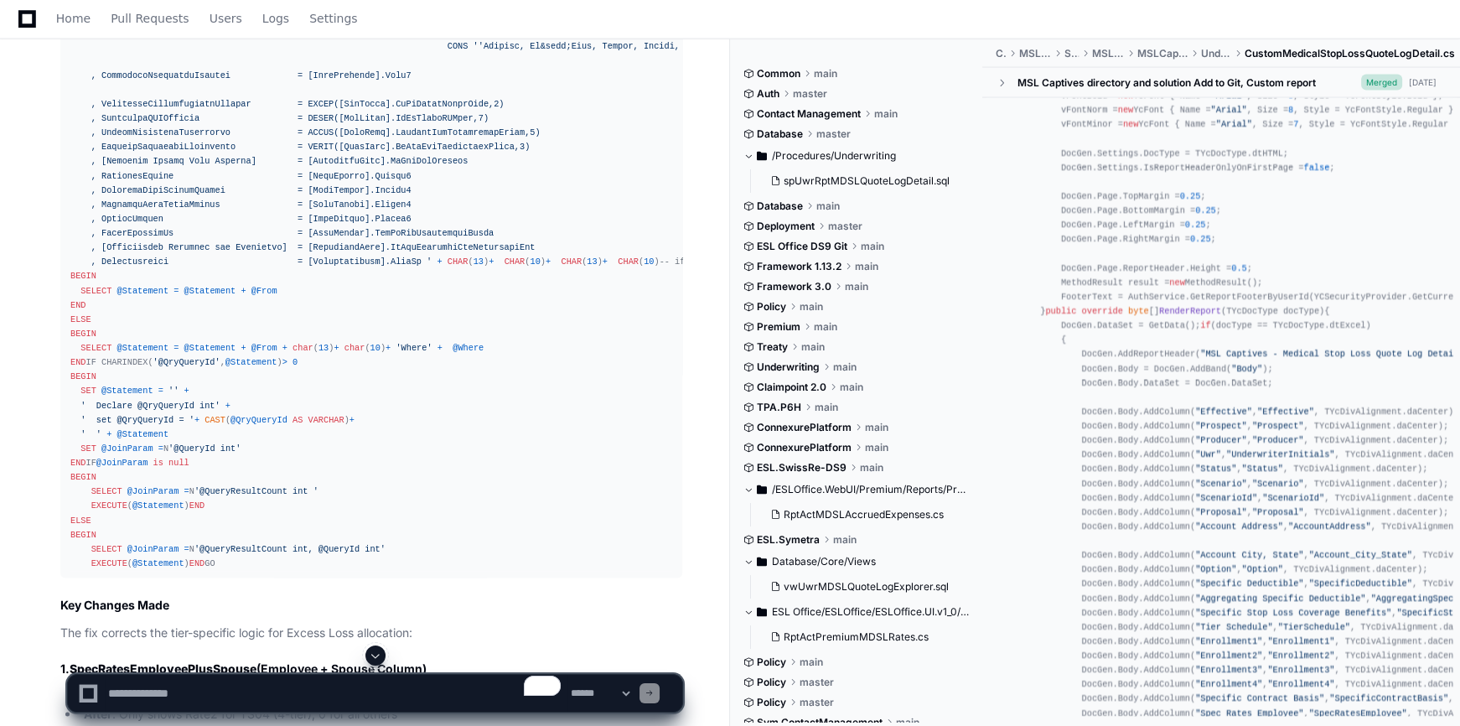
click at [381, 654] on span at bounding box center [375, 655] width 13 height 13
click at [377, 655] on span at bounding box center [375, 655] width 13 height 13
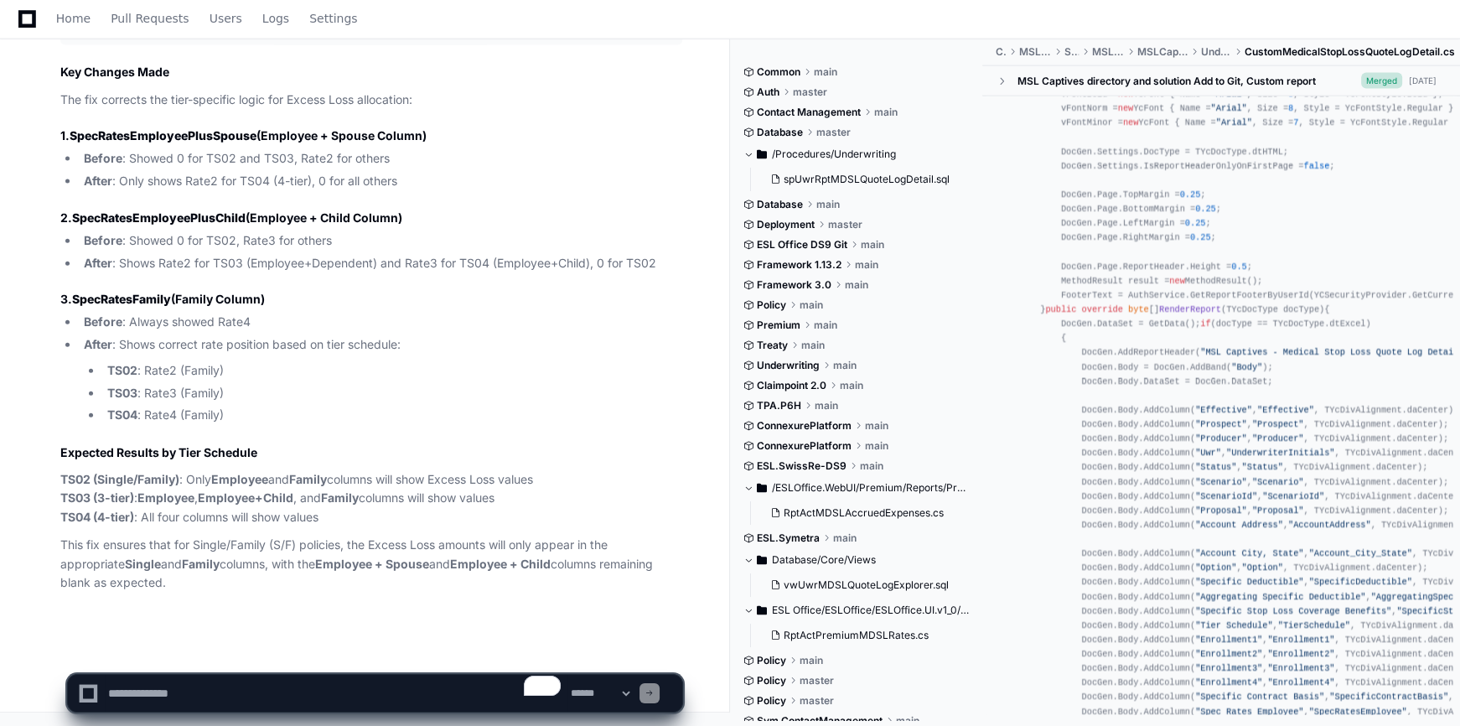
click at [939, 112] on div "Contact Management main" at bounding box center [857, 112] width 226 height 13
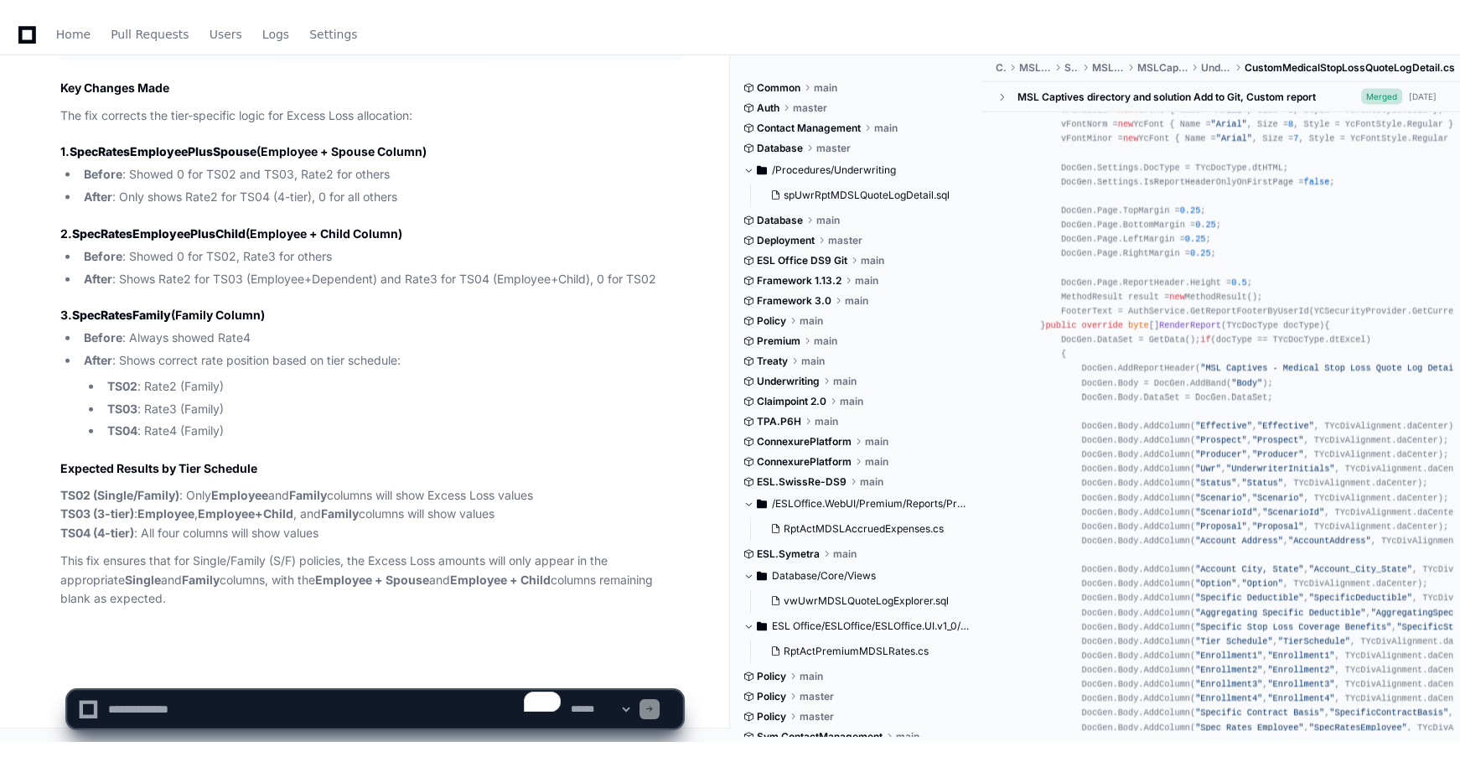
scroll to position [13507, 0]
